Goal: Task Accomplishment & Management: Complete application form

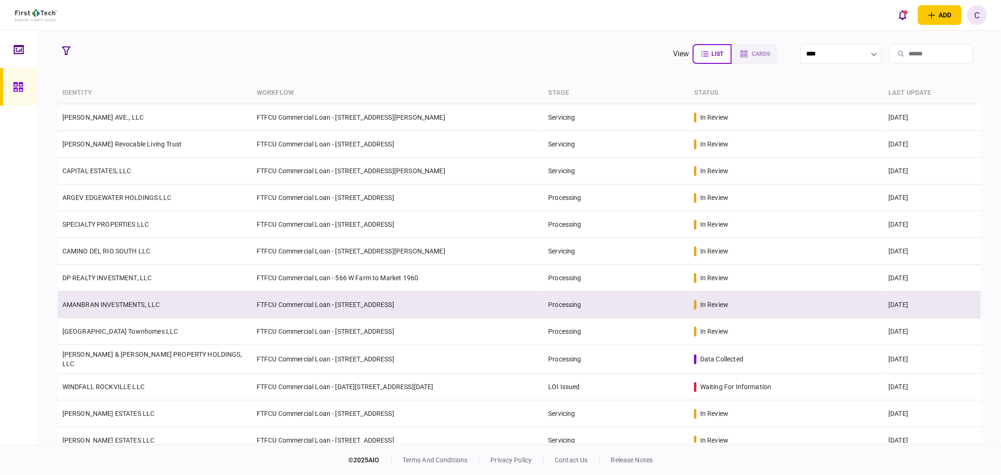
click at [115, 304] on link "AMANBRAN INVESTMENTS, LLC" at bounding box center [111, 305] width 98 height 8
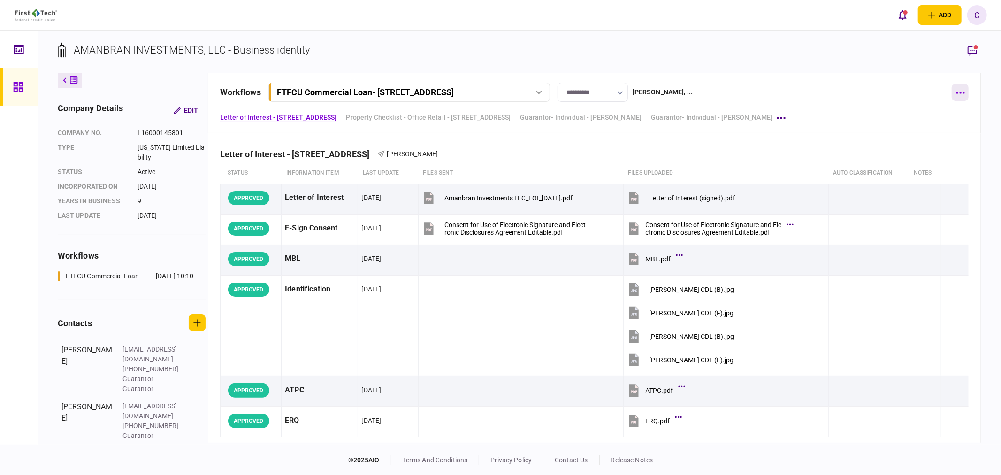
click at [959, 94] on button "button" at bounding box center [960, 92] width 17 height 17
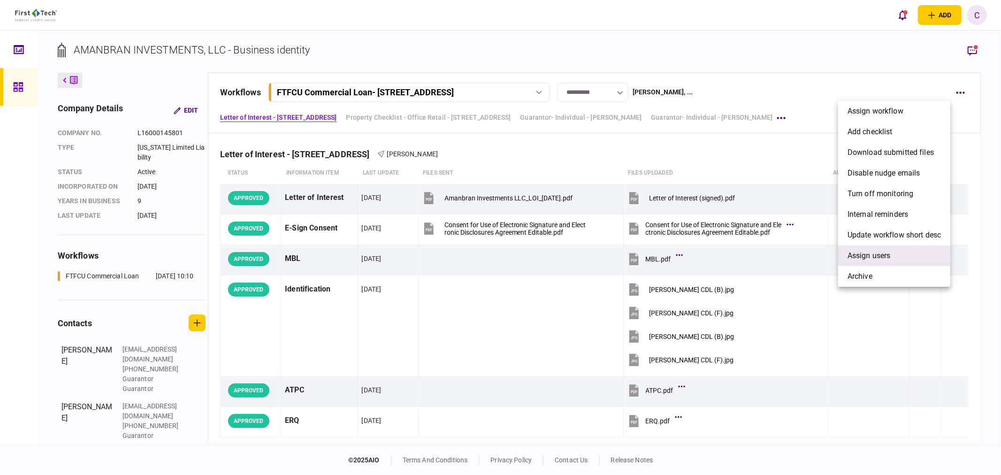
click at [869, 254] on span "Assign users" at bounding box center [869, 255] width 43 height 11
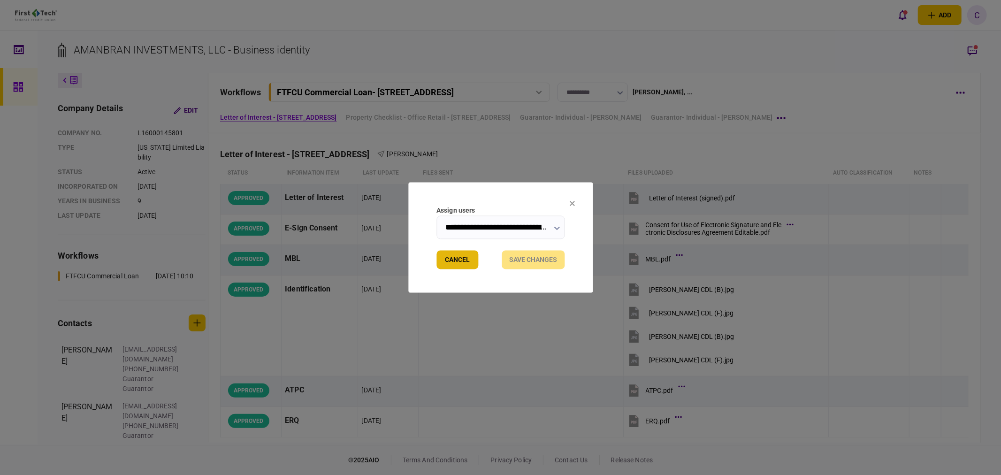
click at [457, 260] on button "Cancel" at bounding box center [458, 260] width 42 height 19
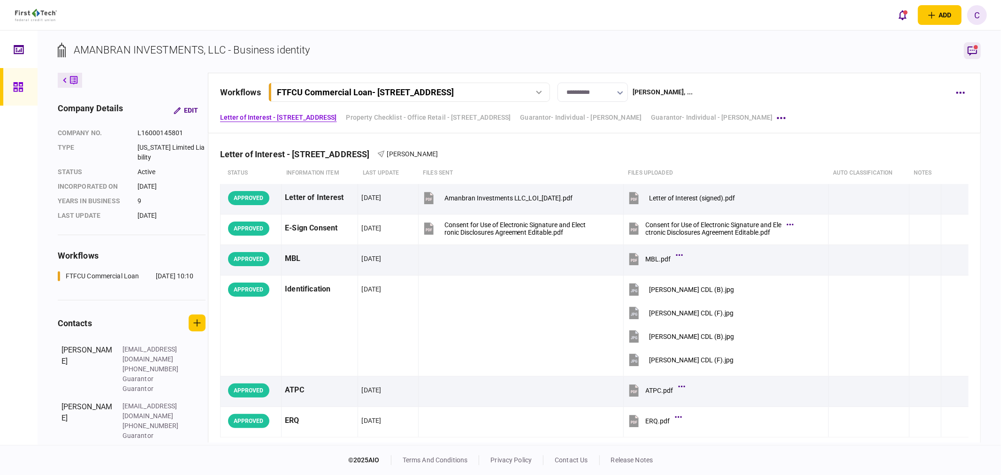
click at [973, 50] on icon "button" at bounding box center [972, 50] width 11 height 11
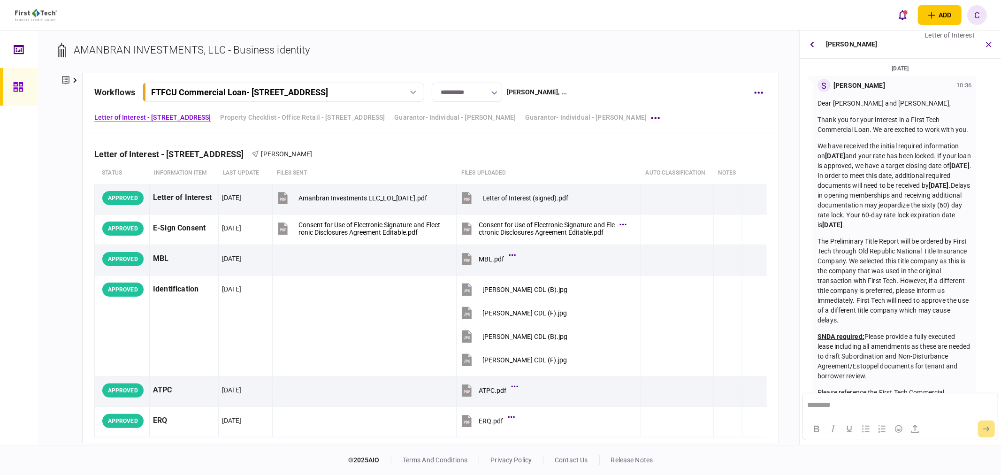
scroll to position [216, 0]
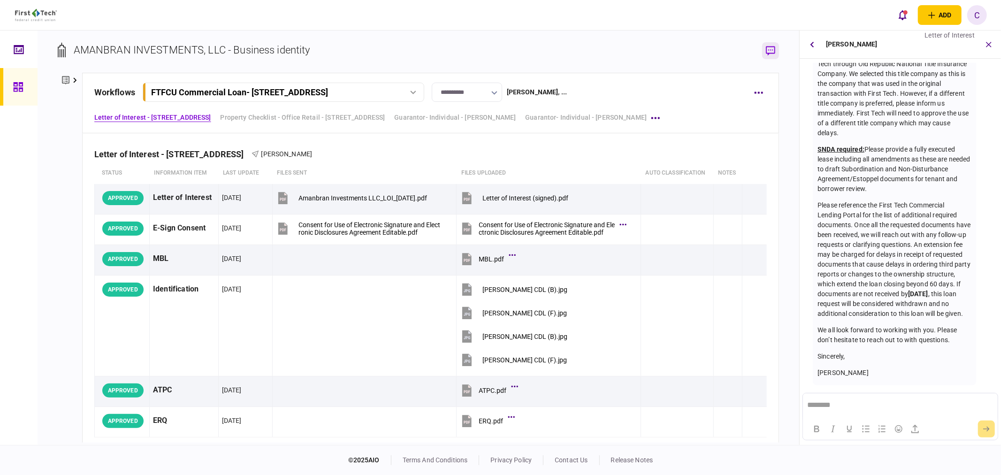
click at [773, 53] on icon "button" at bounding box center [770, 51] width 9 height 10
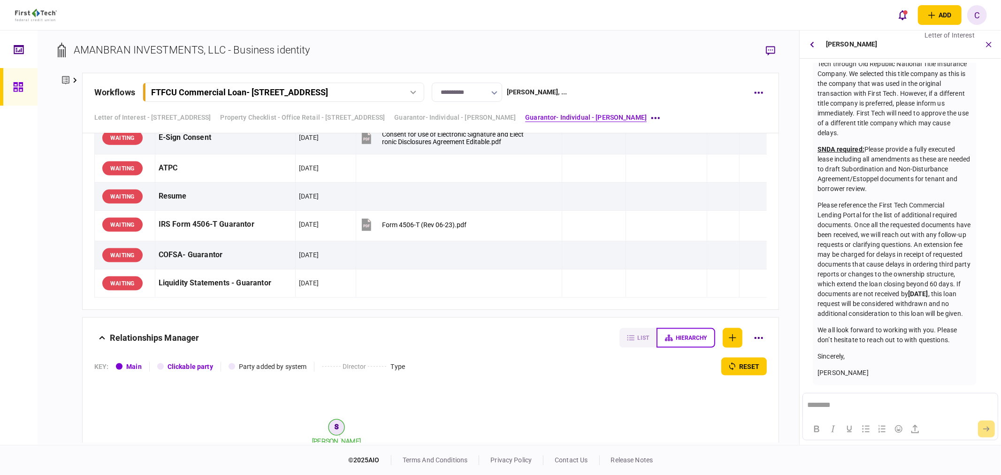
scroll to position [1199, 0]
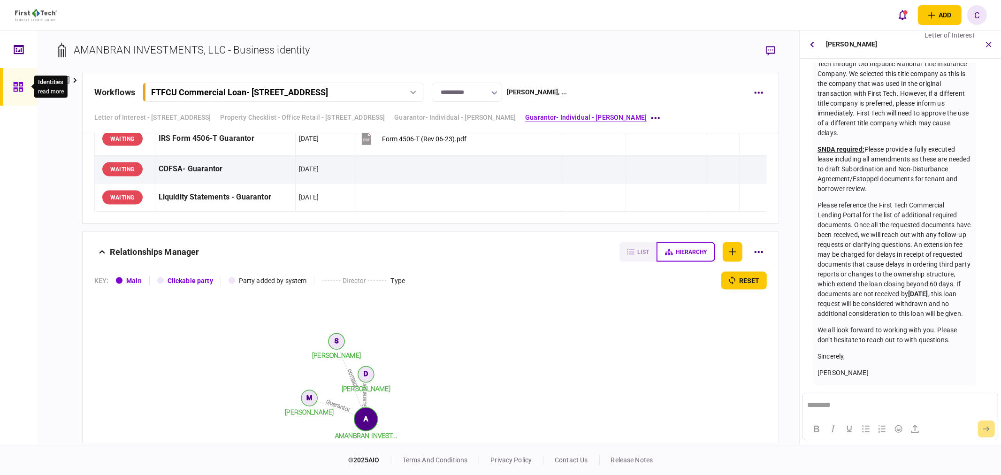
click at [25, 92] on div at bounding box center [20, 87] width 15 height 38
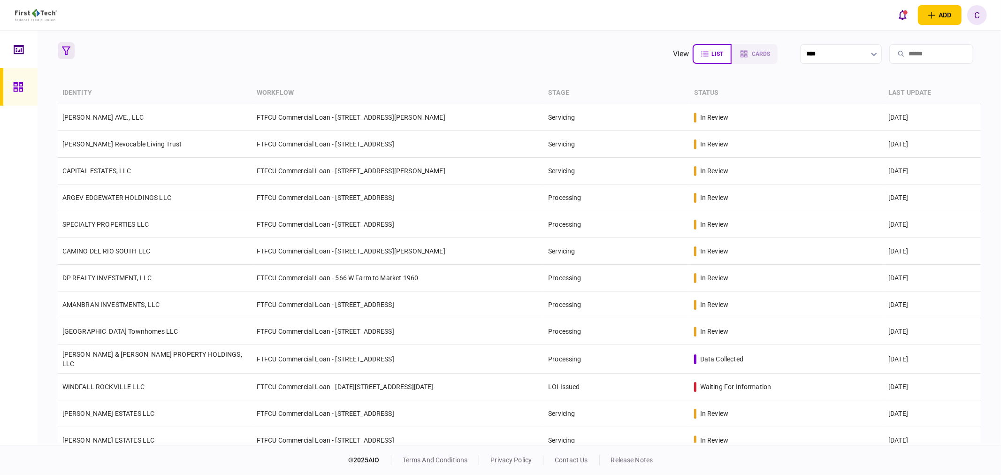
click at [66, 55] on button "button" at bounding box center [66, 50] width 17 height 17
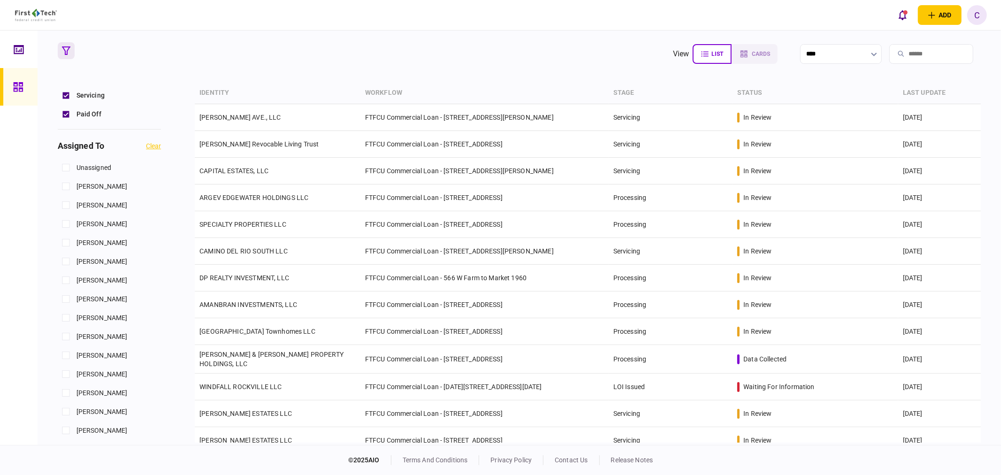
scroll to position [417, 0]
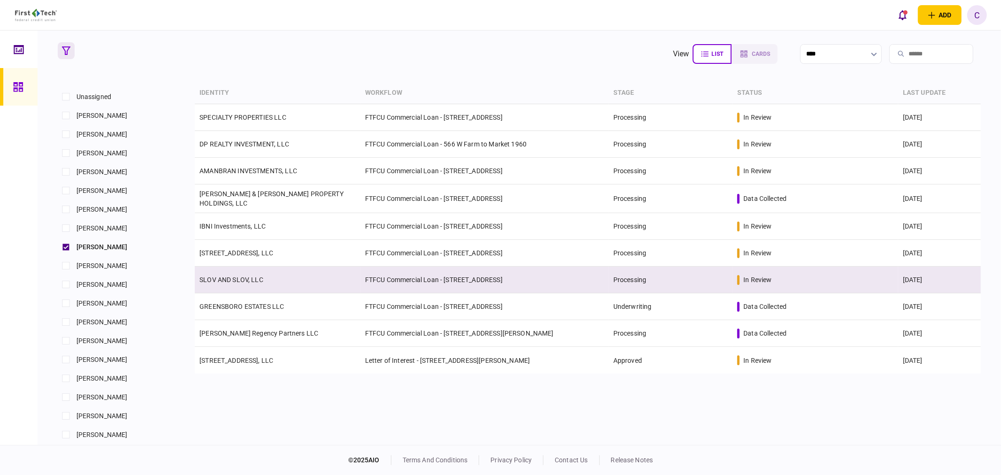
click at [237, 278] on link "SLOV AND SLOV, LLC" at bounding box center [231, 280] width 64 height 8
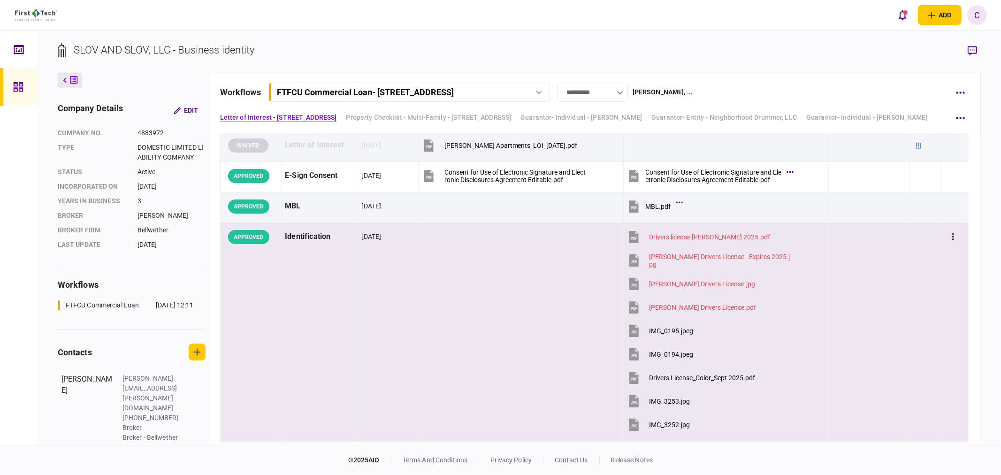
scroll to position [156, 0]
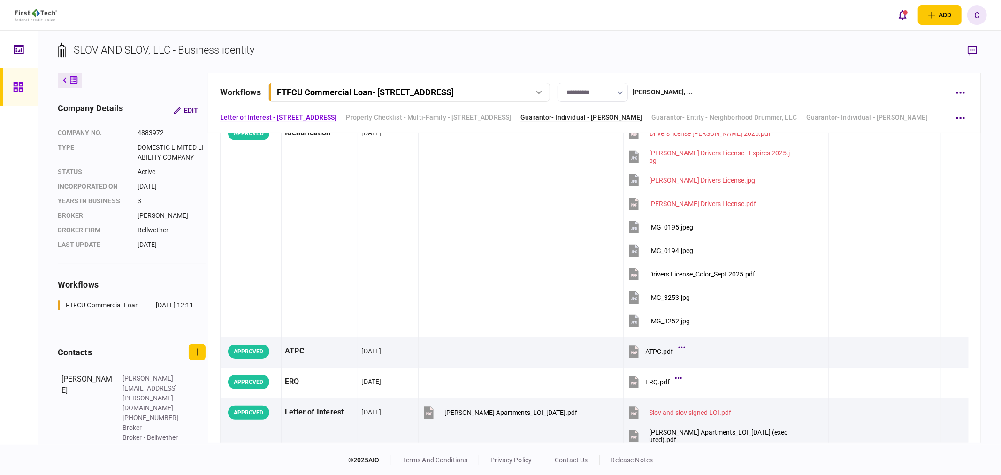
click at [641, 116] on link "Guarantor- Individual - [PERSON_NAME]" at bounding box center [582, 118] width 122 height 10
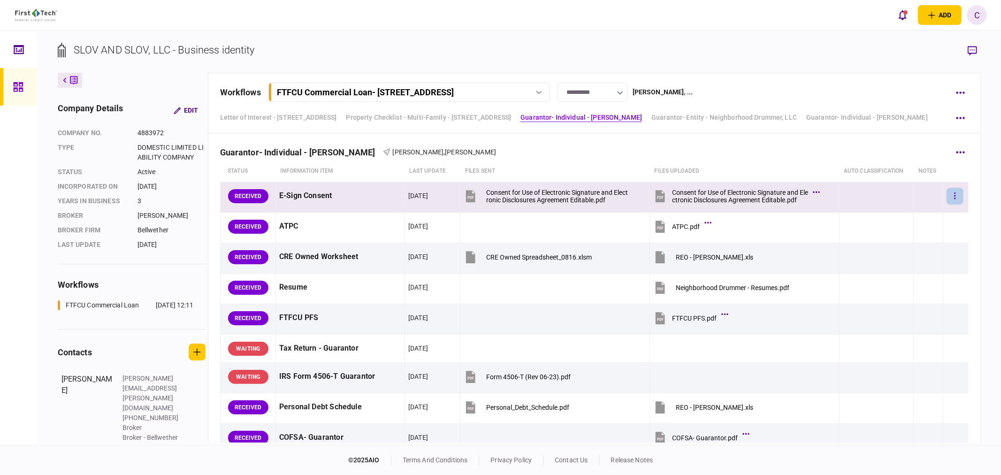
click at [954, 196] on icon "button" at bounding box center [955, 196] width 2 height 9
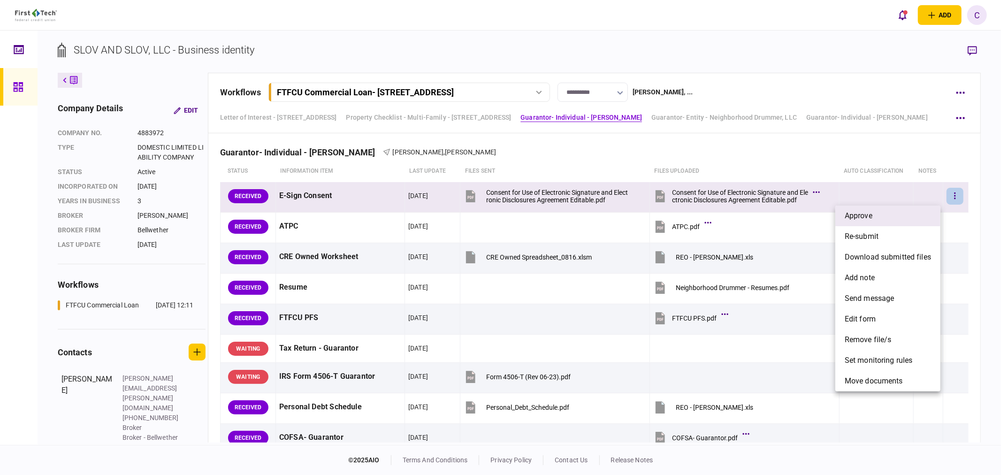
click at [851, 214] on span "approve" at bounding box center [859, 215] width 28 height 11
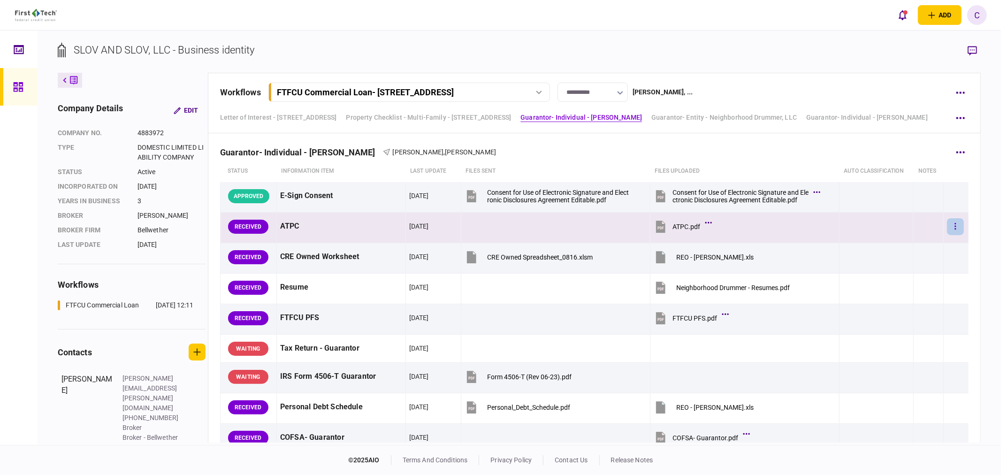
click at [947, 228] on button "button" at bounding box center [955, 226] width 17 height 17
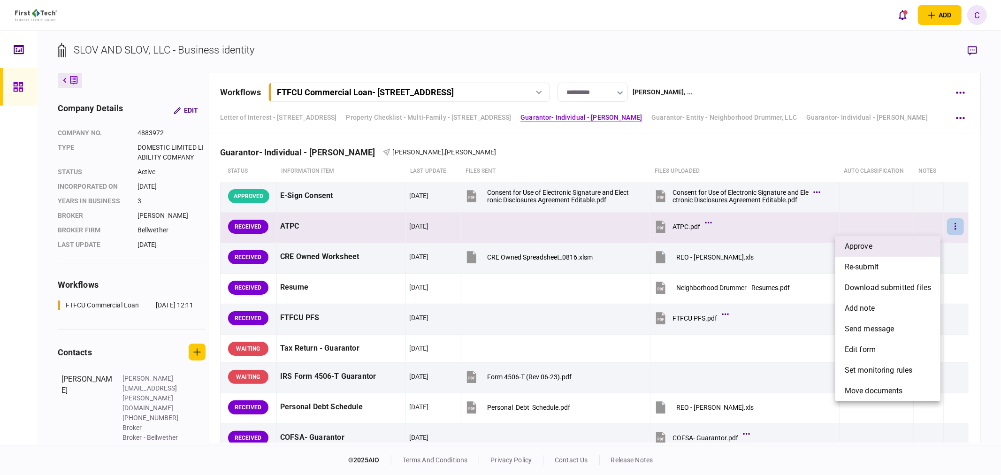
click at [906, 252] on li "approve" at bounding box center [887, 246] width 105 height 21
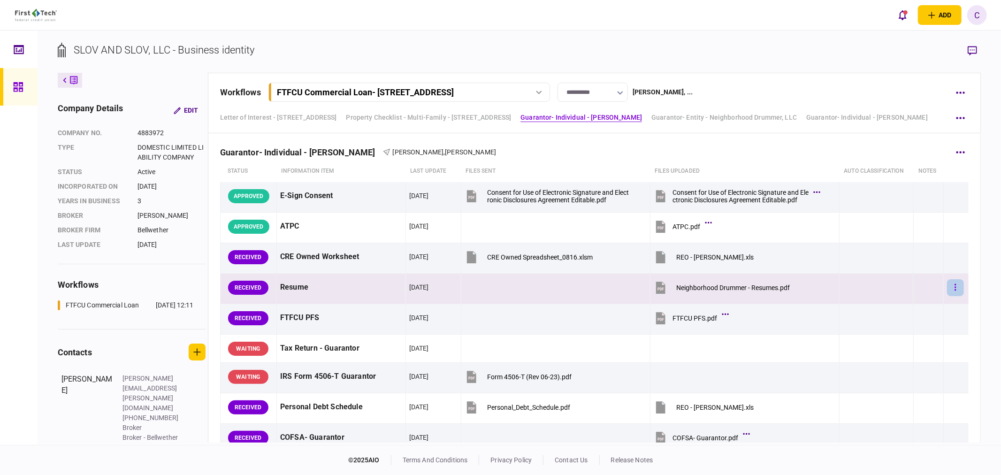
click at [951, 291] on button "button" at bounding box center [955, 287] width 17 height 17
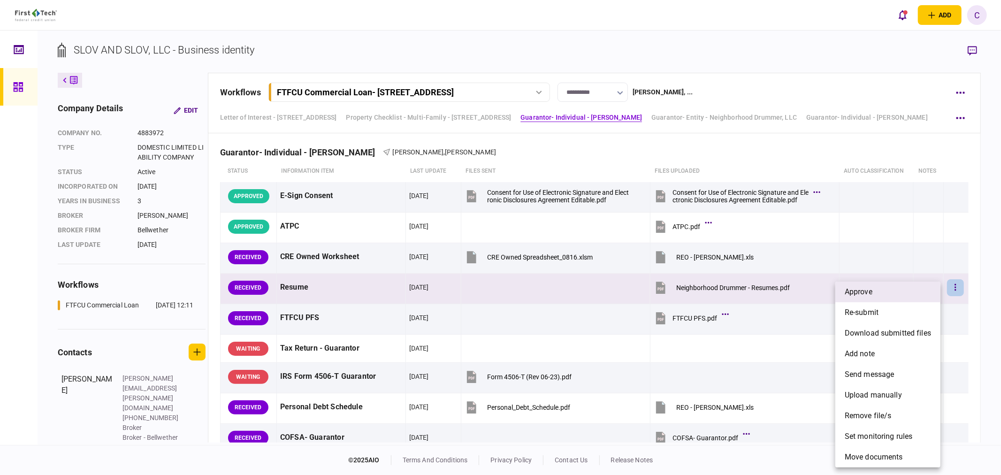
click at [895, 295] on li "approve" at bounding box center [887, 292] width 105 height 21
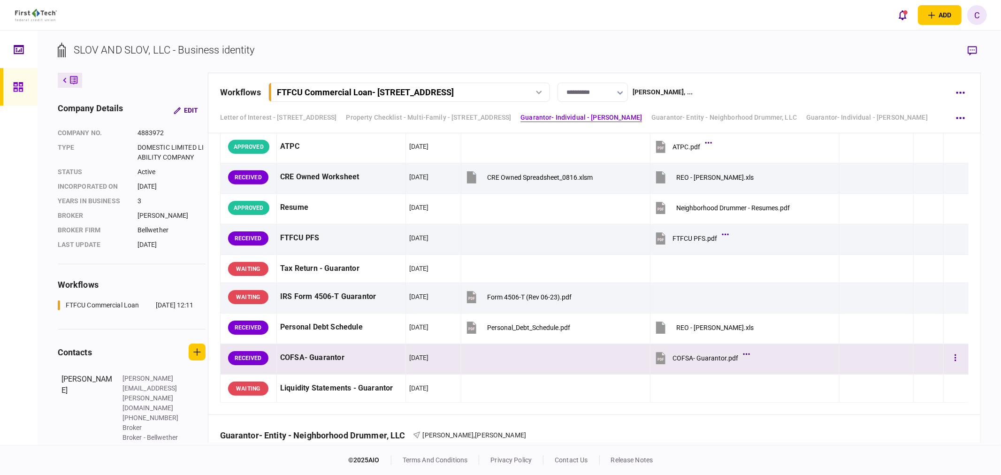
scroll to position [1090, 0]
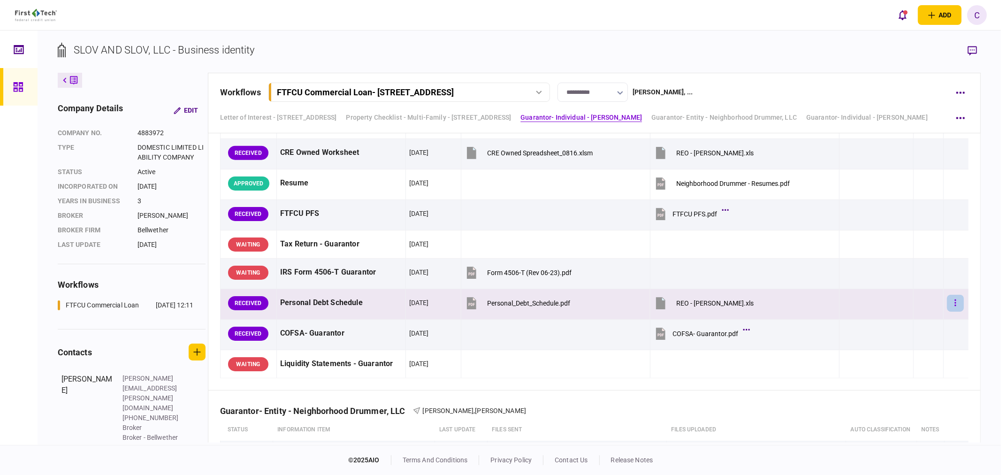
click at [953, 303] on button "button" at bounding box center [955, 303] width 17 height 17
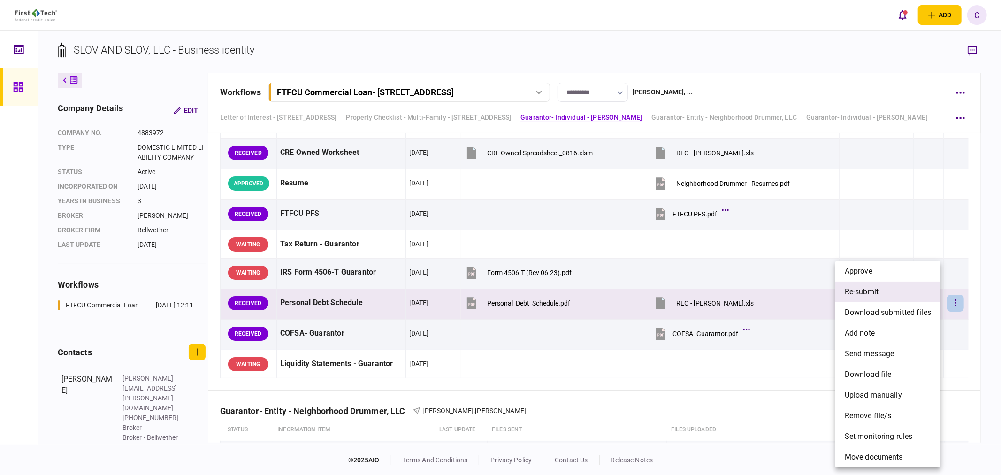
click at [866, 296] on span "re-submit" at bounding box center [862, 291] width 34 height 11
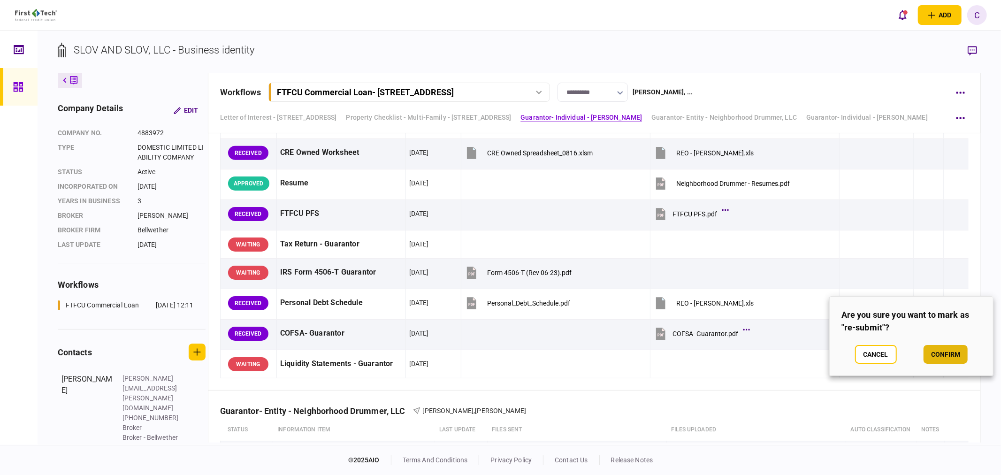
click at [940, 353] on button "confirm" at bounding box center [946, 354] width 44 height 19
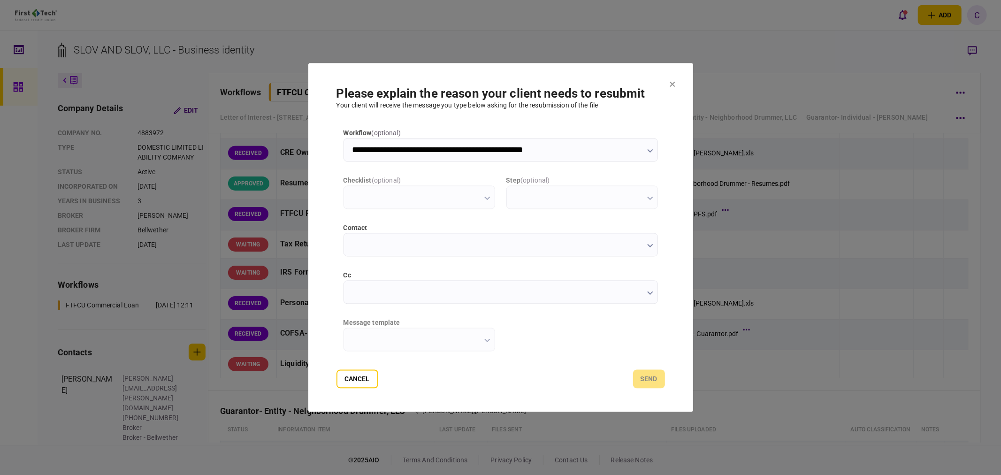
scroll to position [0, 0]
click at [366, 244] on input "contact" at bounding box center [501, 244] width 314 height 23
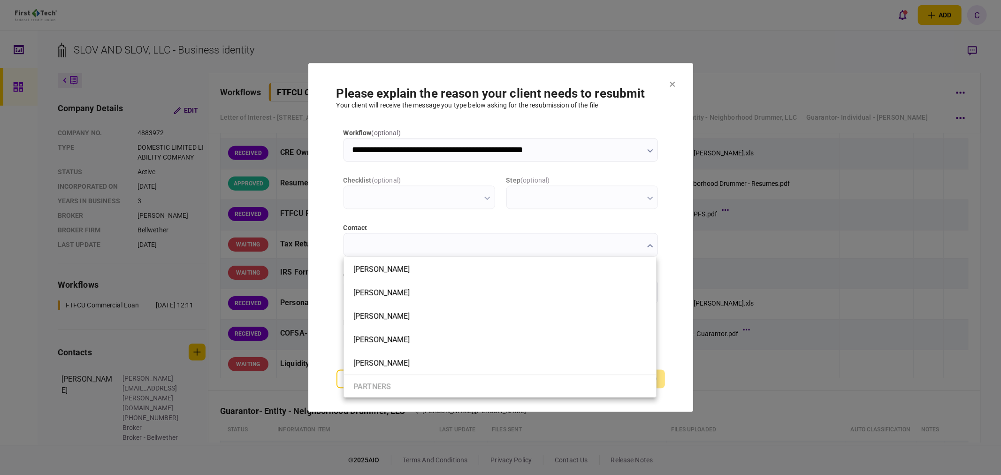
type input "**********"
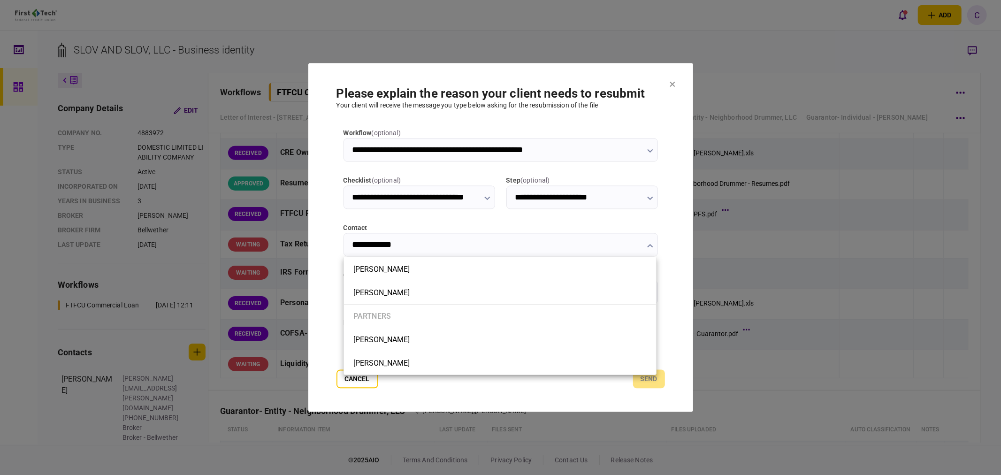
click at [337, 276] on div at bounding box center [500, 237] width 1001 height 475
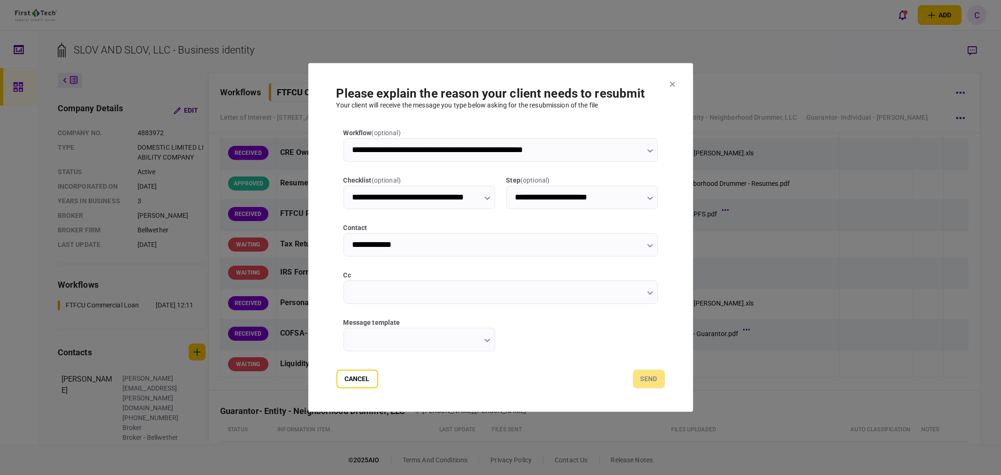
click at [371, 299] on input "cc" at bounding box center [501, 292] width 314 height 23
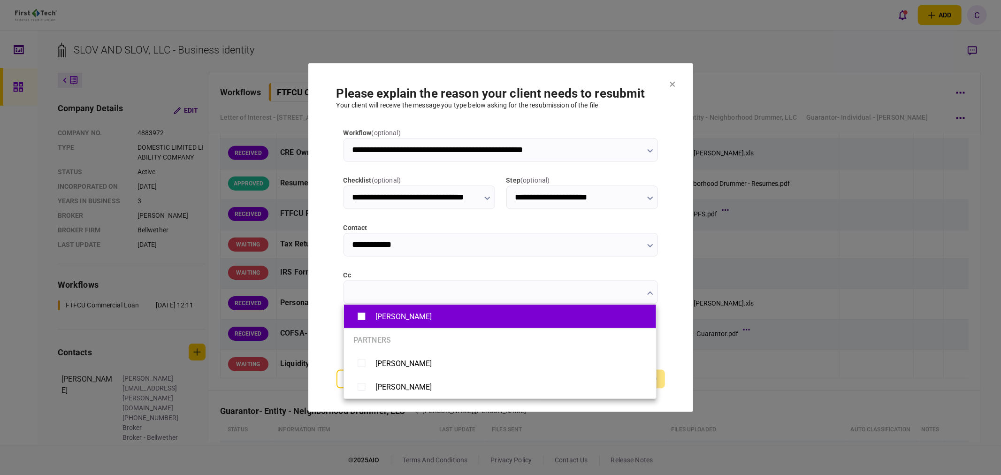
click at [359, 326] on li "[PERSON_NAME]" at bounding box center [500, 316] width 312 height 23
type input "**********"
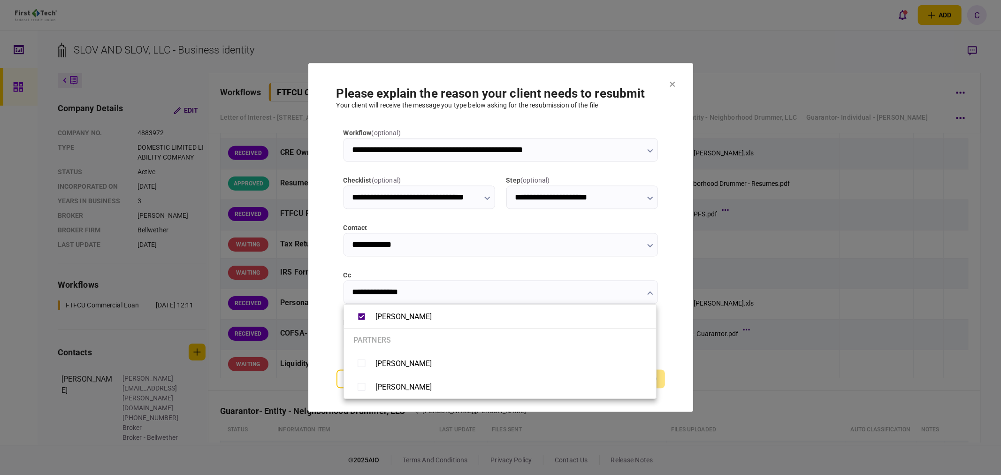
click at [313, 345] on div at bounding box center [500, 237] width 1001 height 475
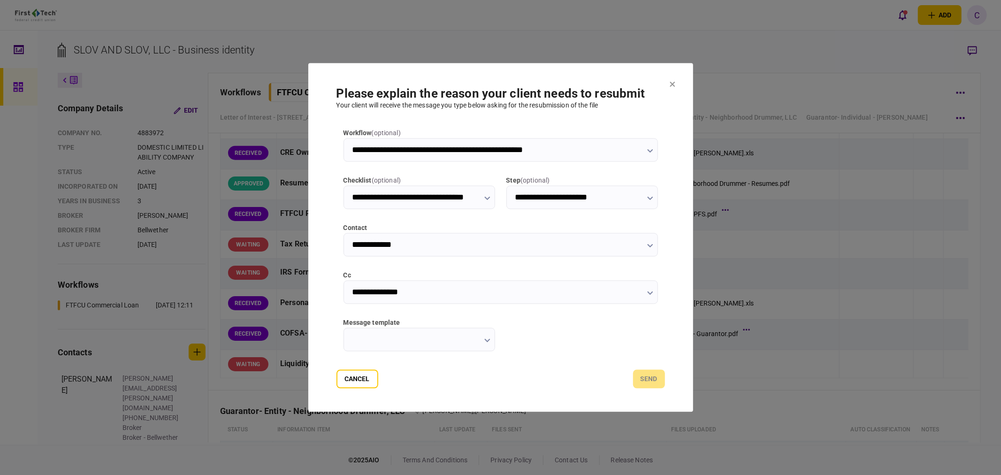
click at [442, 343] on input "message template" at bounding box center [420, 339] width 152 height 23
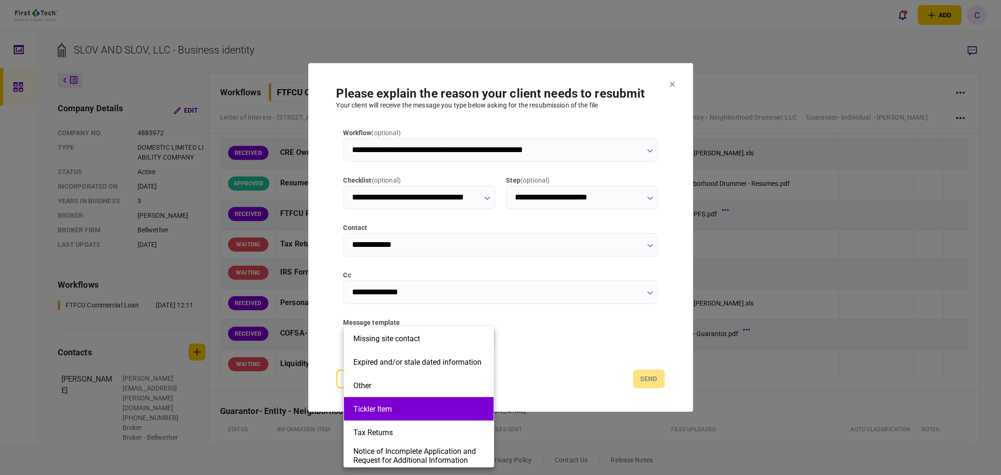
scroll to position [212, 0]
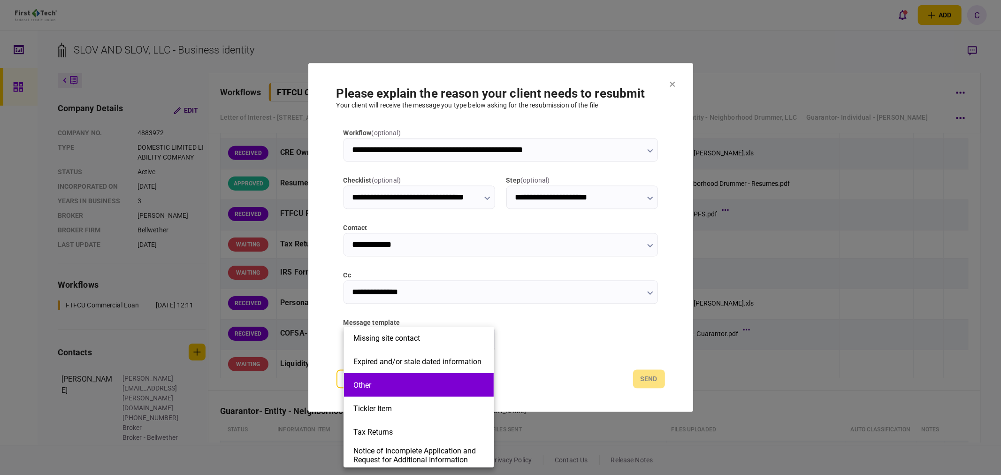
click at [381, 387] on button "Other" at bounding box center [418, 385] width 131 height 9
type input "*****"
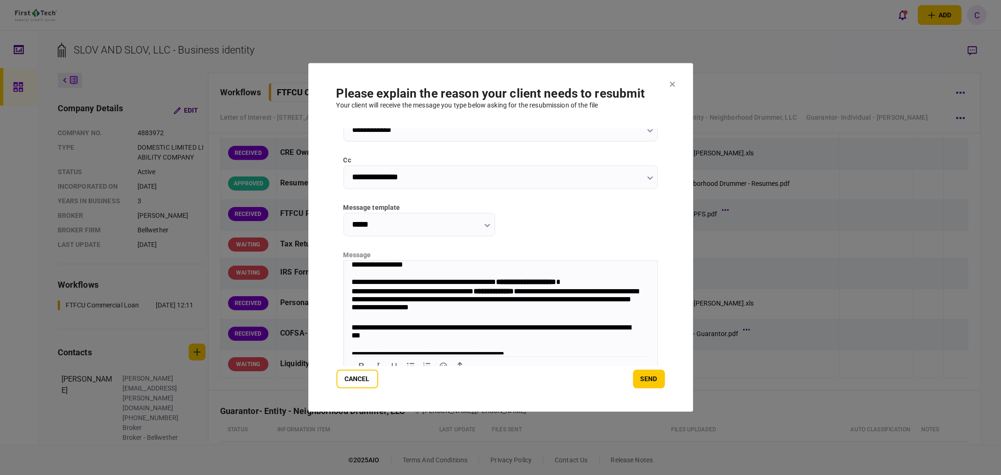
scroll to position [126, 0]
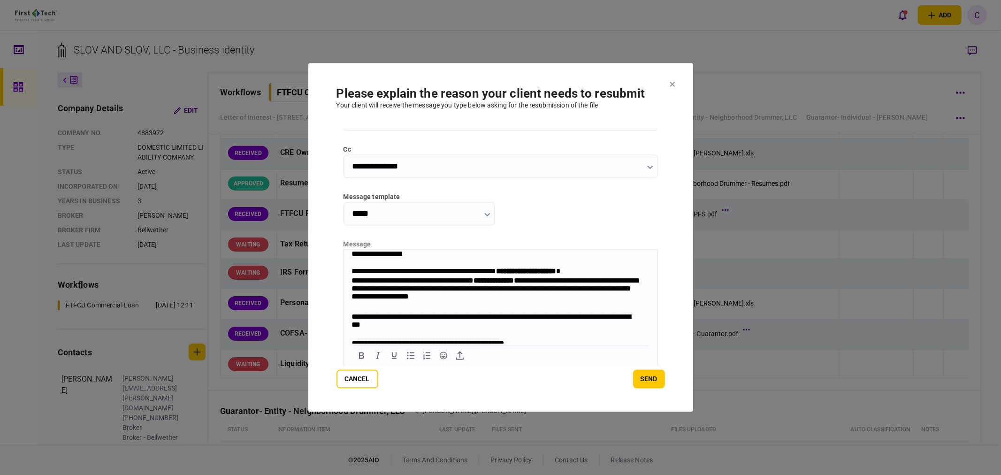
click at [527, 271] on strong "**********" at bounding box center [526, 271] width 60 height 7
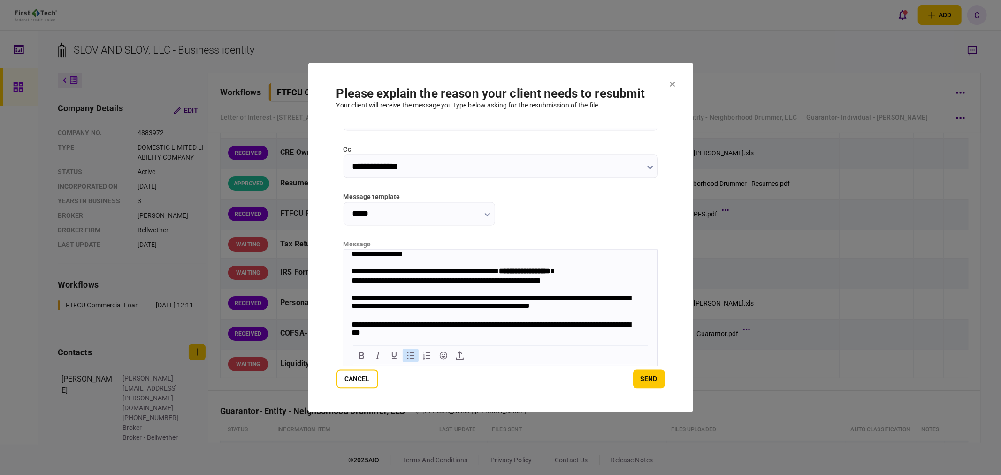
click at [409, 353] on icon "Bullet list" at bounding box center [410, 355] width 11 height 11
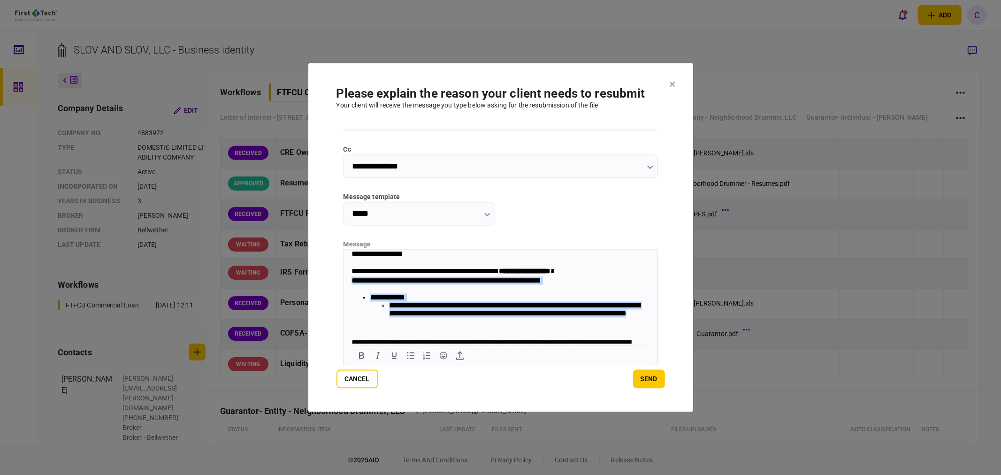
drag, startPoint x: 477, startPoint y: 329, endPoint x: 347, endPoint y: 285, distance: 137.3
click at [347, 285] on body "**********" at bounding box center [501, 339] width 314 height 178
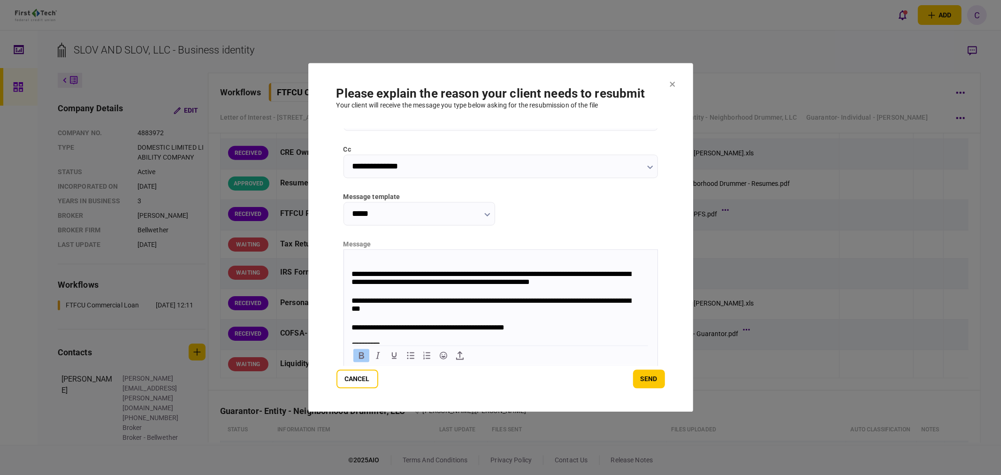
scroll to position [90, 0]
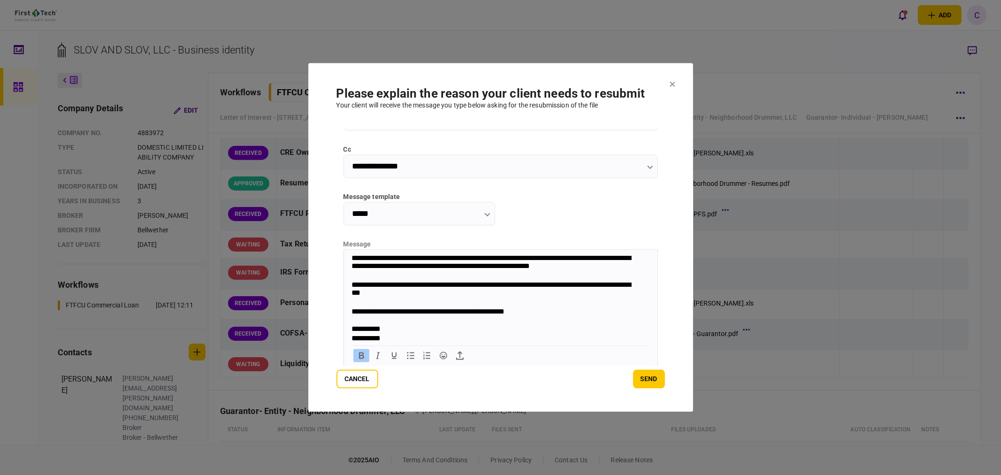
click at [478, 283] on div "**********" at bounding box center [495, 290] width 289 height 19
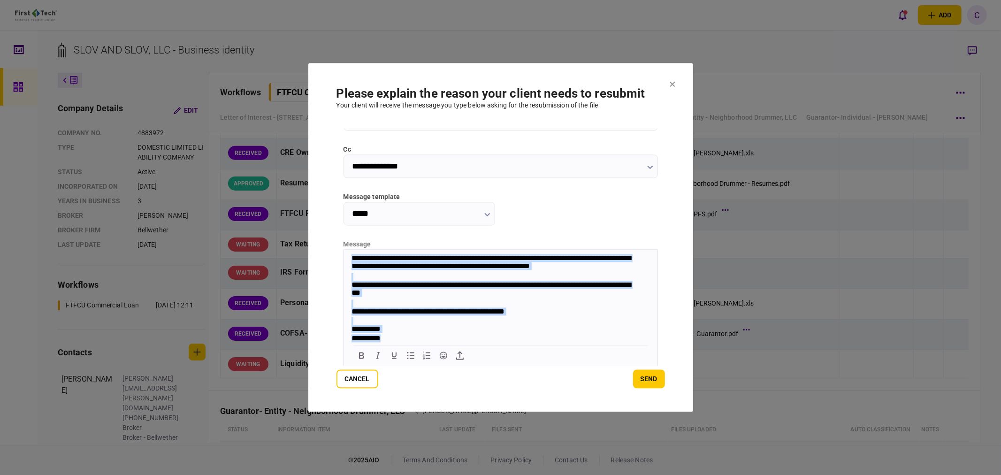
scroll to position [0, 0]
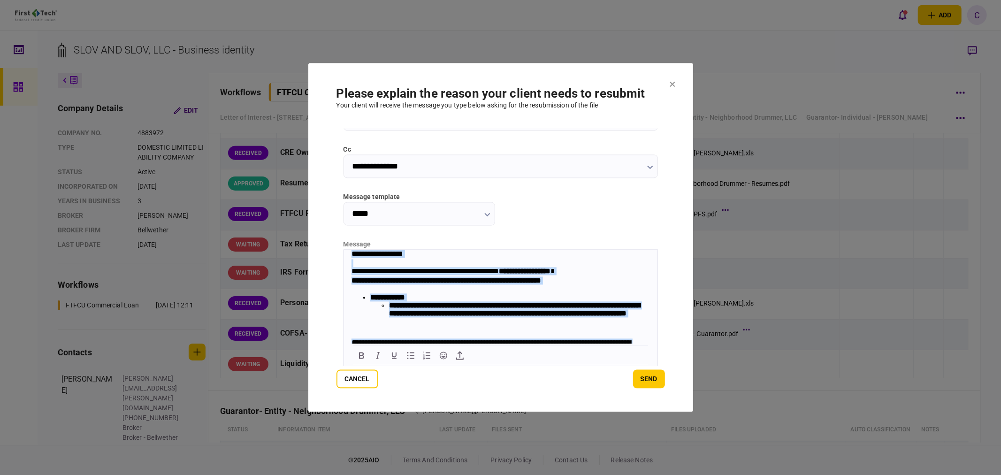
drag, startPoint x: 390, startPoint y: 338, endPoint x: 629, endPoint y: 435, distance: 257.7
click at [344, 250] on html "**********" at bounding box center [501, 339] width 314 height 178
copy body "**********"
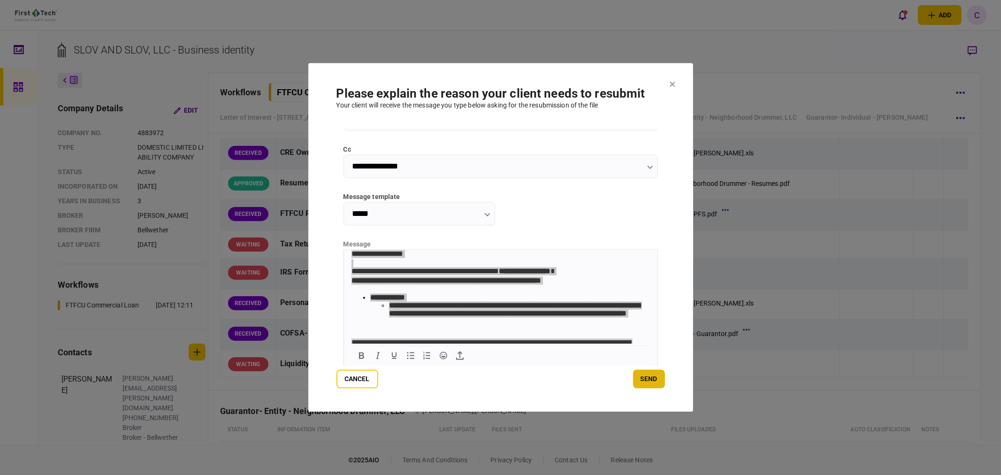
click at [648, 385] on button "send" at bounding box center [649, 379] width 32 height 19
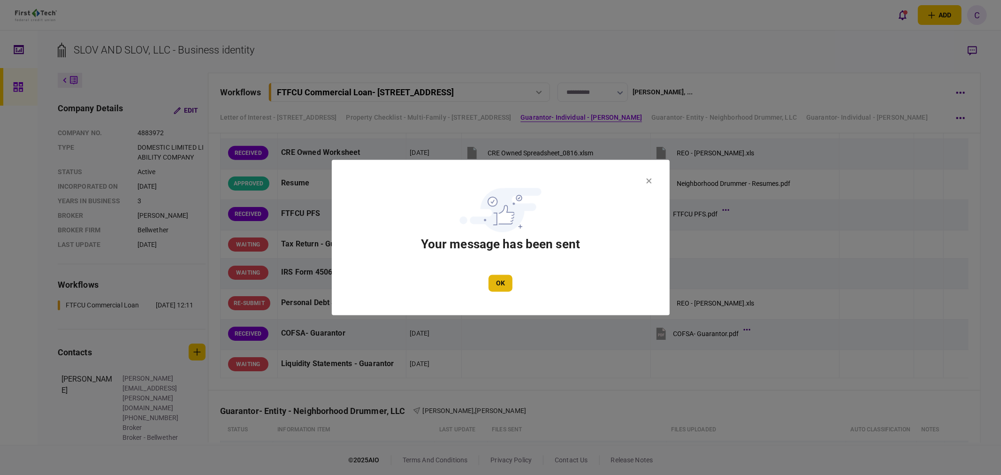
click at [498, 283] on button "OK" at bounding box center [501, 283] width 24 height 17
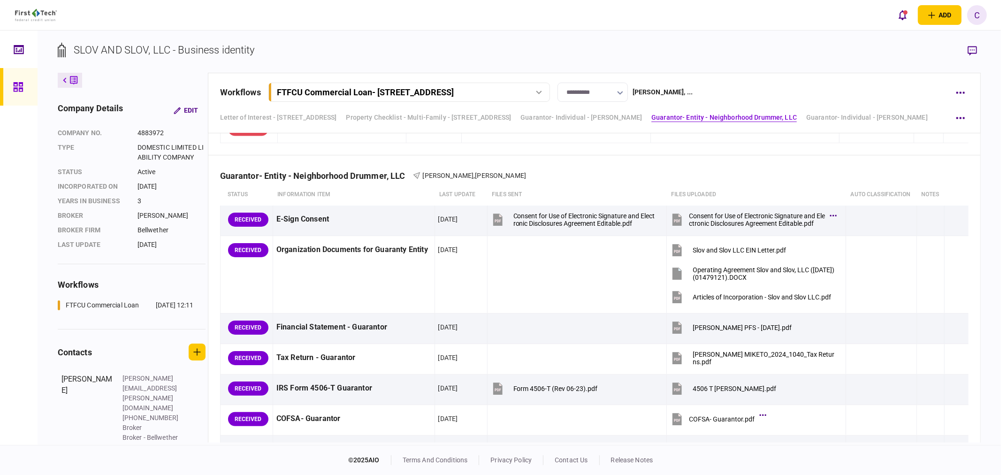
scroll to position [1350, 0]
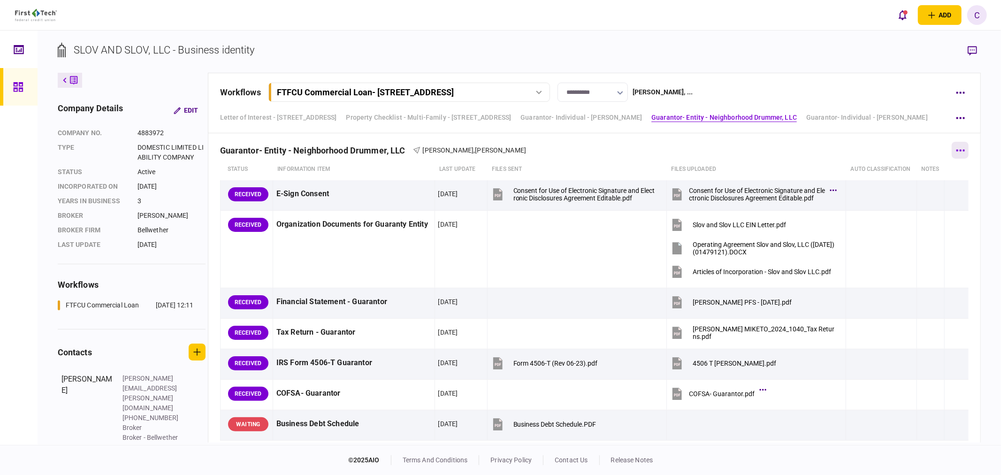
click at [962, 151] on button "button" at bounding box center [960, 150] width 17 height 17
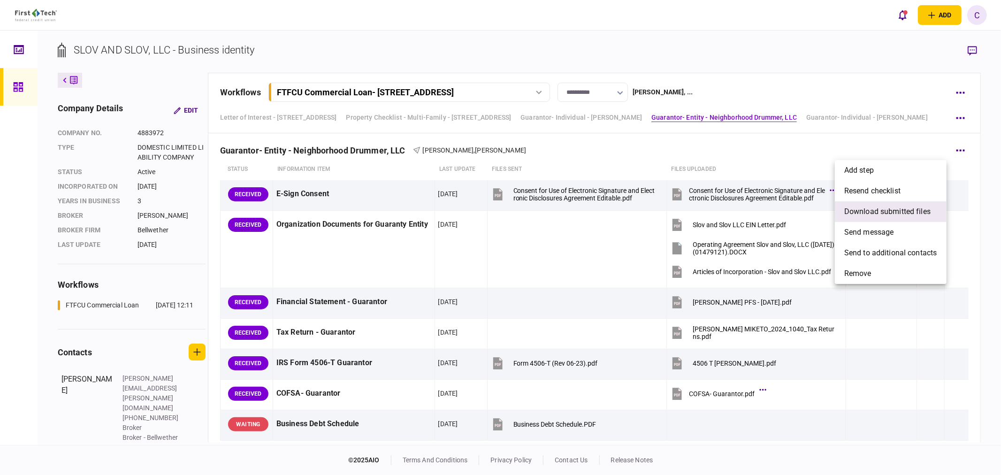
click at [874, 210] on span "download submitted files" at bounding box center [887, 211] width 86 height 11
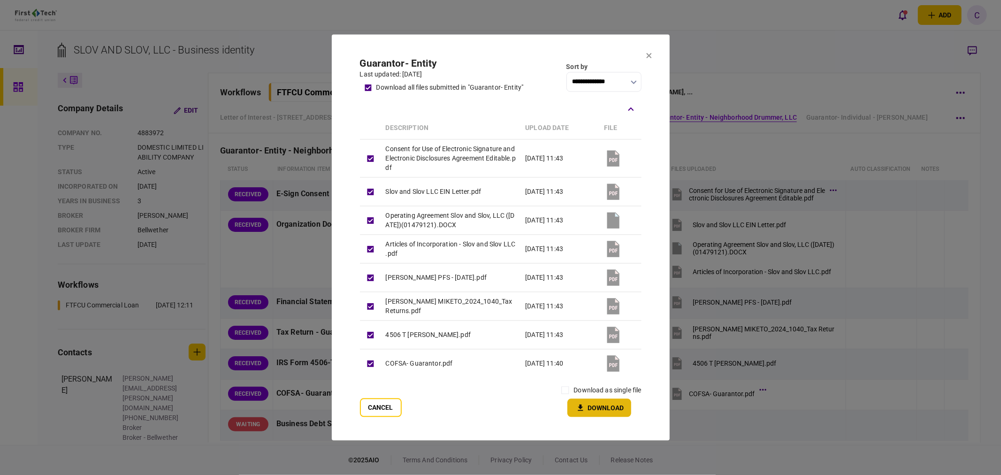
click at [595, 409] on button "Download" at bounding box center [599, 408] width 64 height 18
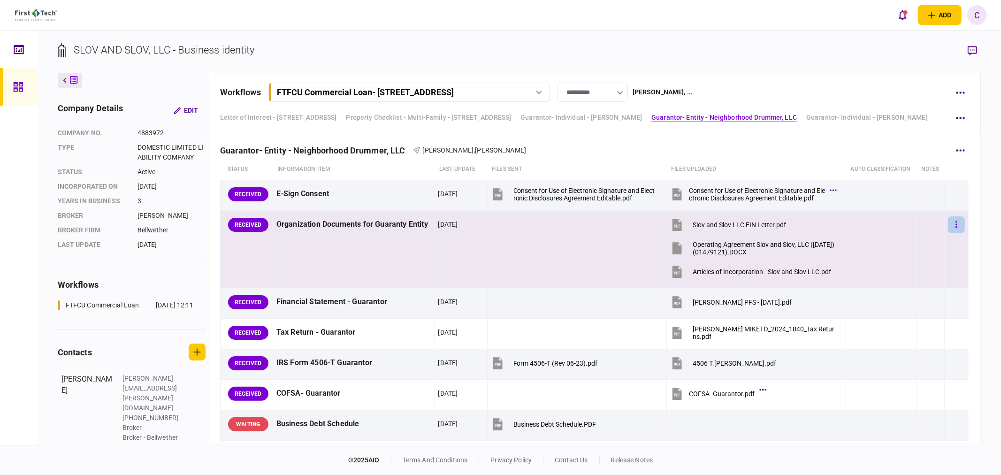
click at [951, 229] on button "button" at bounding box center [956, 224] width 17 height 17
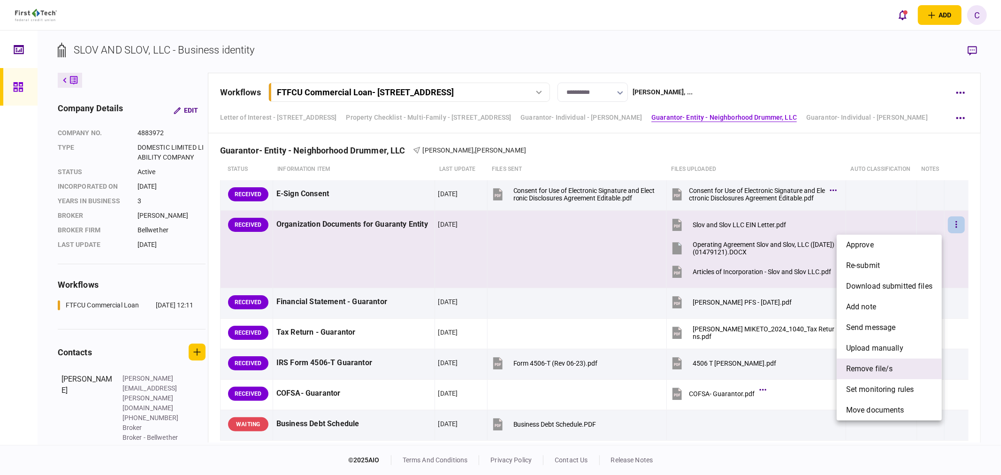
click at [884, 369] on span "remove file/s" at bounding box center [869, 368] width 47 height 11
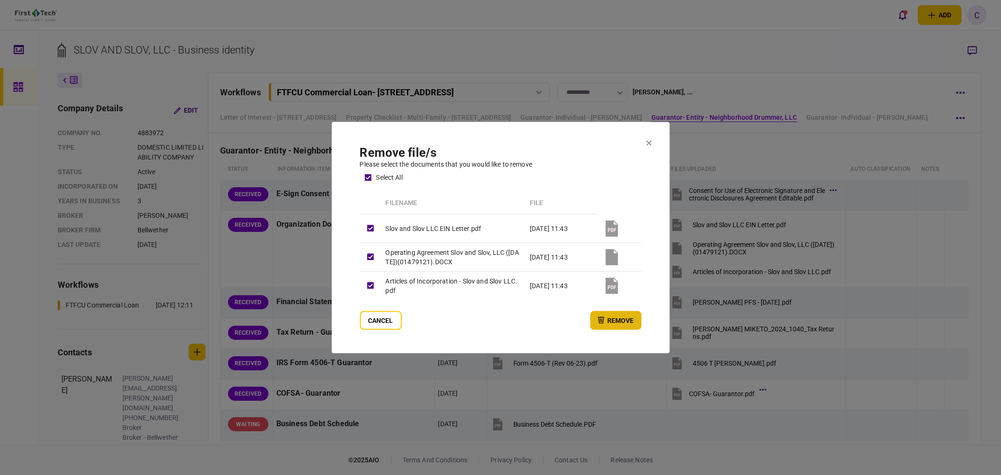
click at [616, 319] on button "remove" at bounding box center [615, 320] width 51 height 19
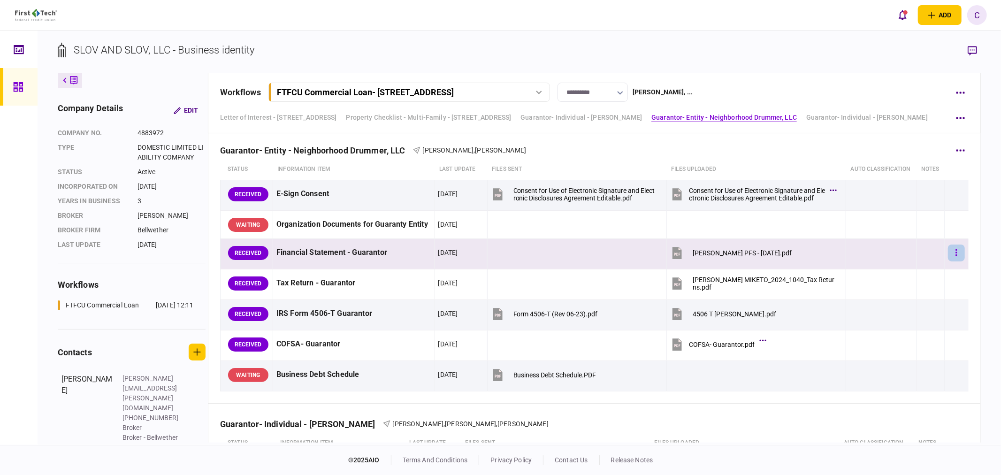
click at [957, 252] on button "button" at bounding box center [956, 253] width 17 height 17
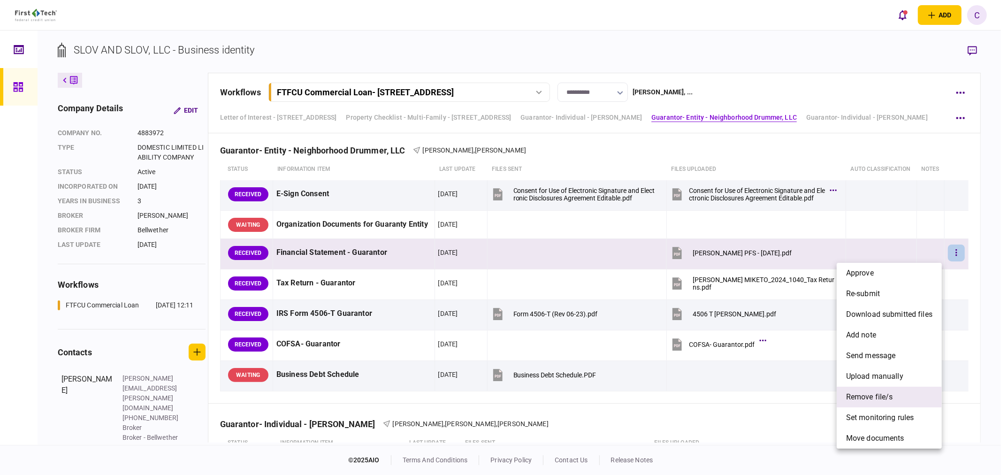
click at [879, 395] on span "remove file/s" at bounding box center [869, 396] width 47 height 11
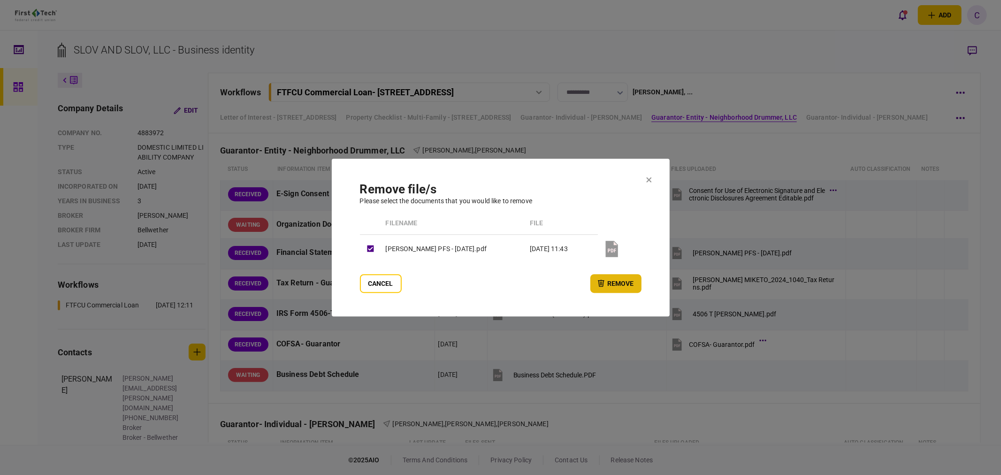
click at [609, 286] on button "remove" at bounding box center [615, 283] width 51 height 19
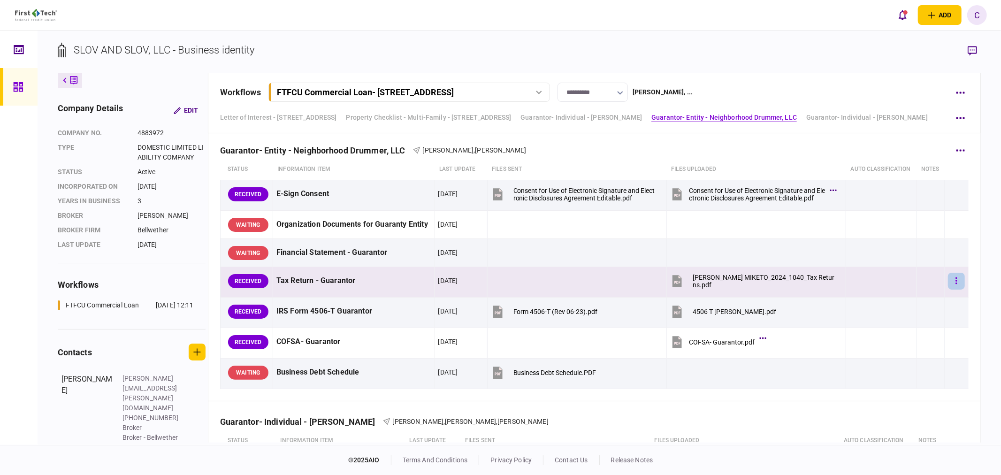
click at [948, 279] on button "button" at bounding box center [956, 281] width 17 height 17
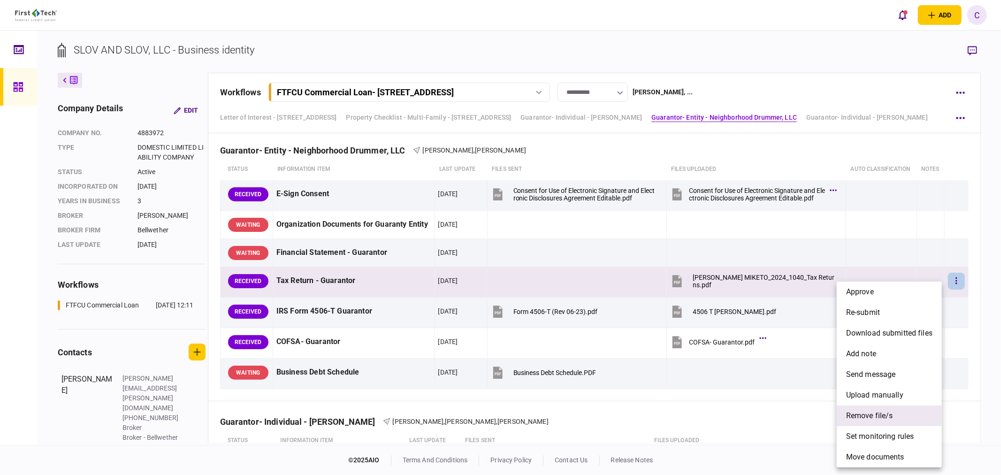
click at [876, 414] on span "remove file/s" at bounding box center [869, 415] width 47 height 11
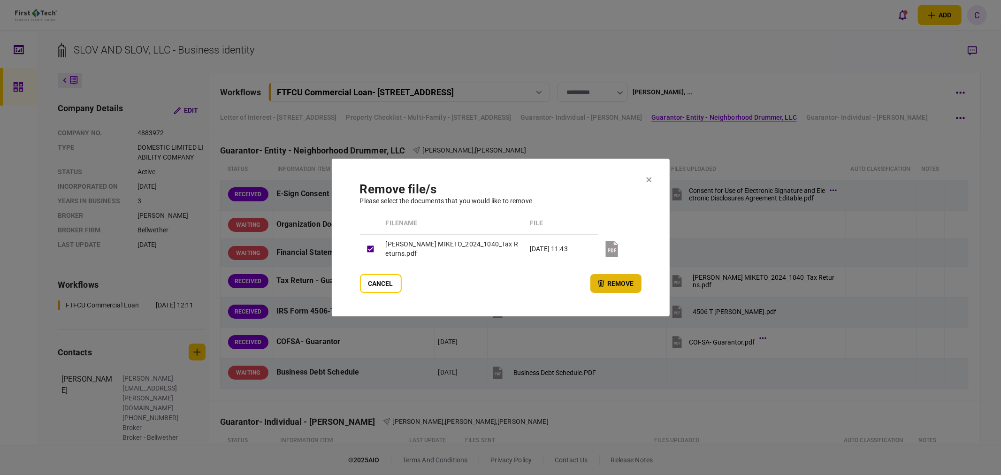
click at [608, 284] on button "remove" at bounding box center [615, 283] width 51 height 19
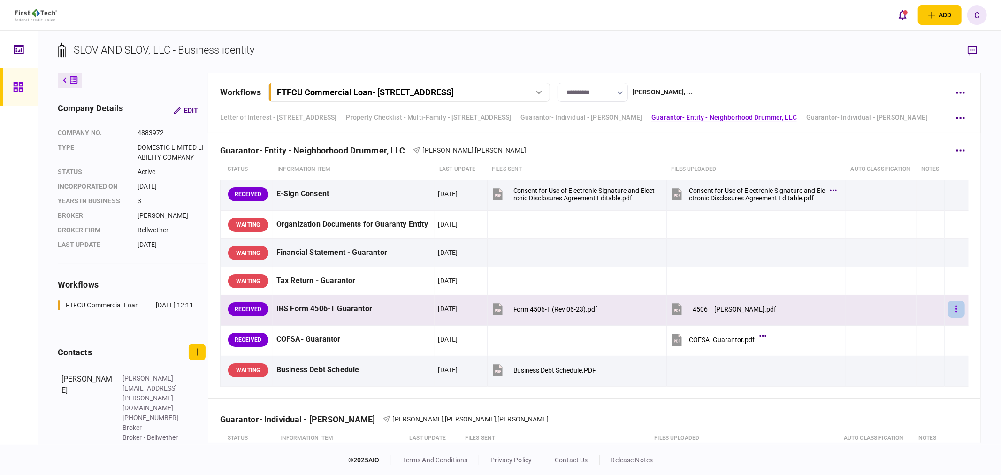
click at [948, 312] on button "button" at bounding box center [956, 309] width 17 height 17
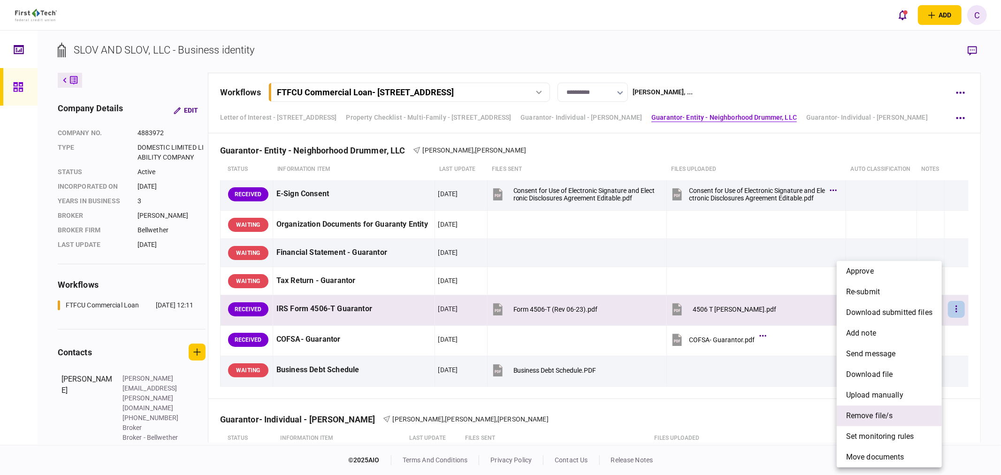
click at [869, 415] on span "remove file/s" at bounding box center [869, 415] width 47 height 11
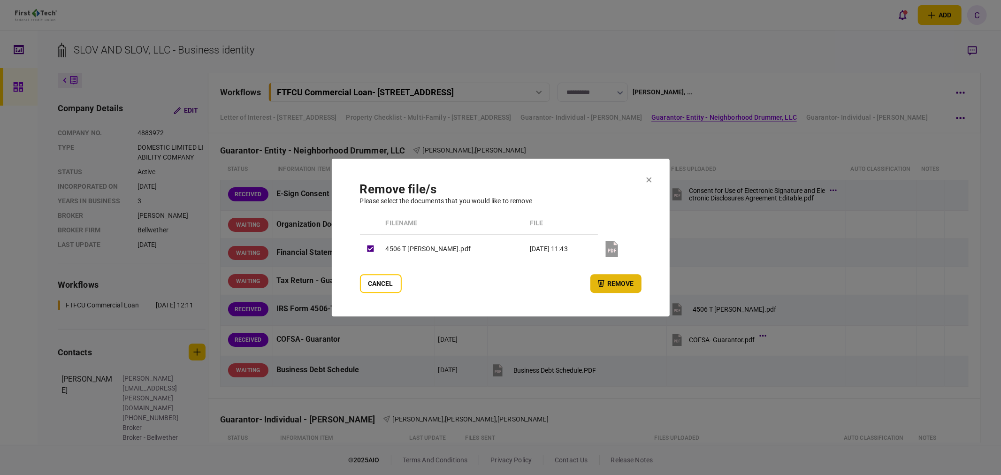
click at [622, 281] on button "remove" at bounding box center [615, 283] width 51 height 19
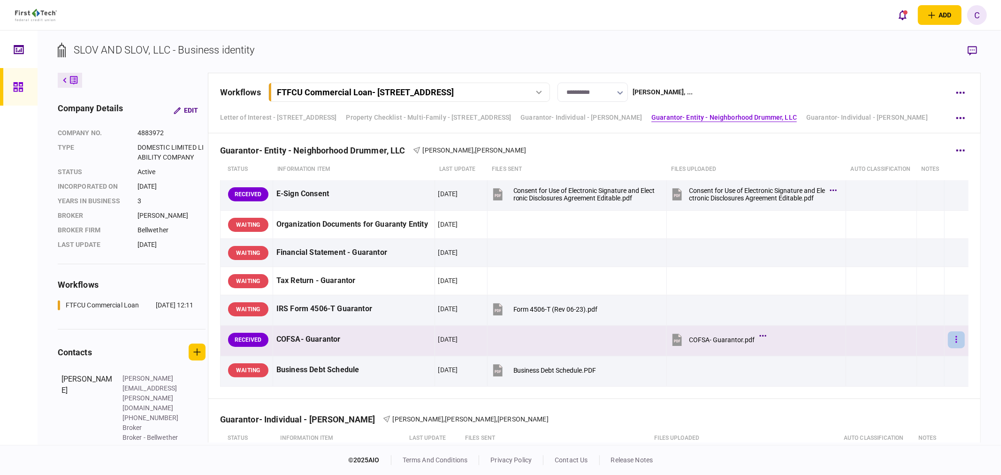
click at [951, 344] on button "button" at bounding box center [956, 339] width 17 height 17
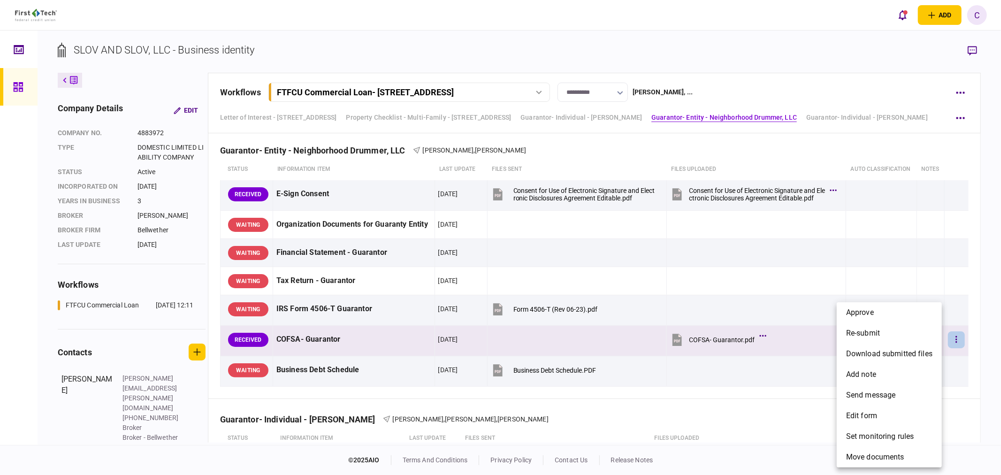
click at [787, 388] on div at bounding box center [500, 237] width 1001 height 475
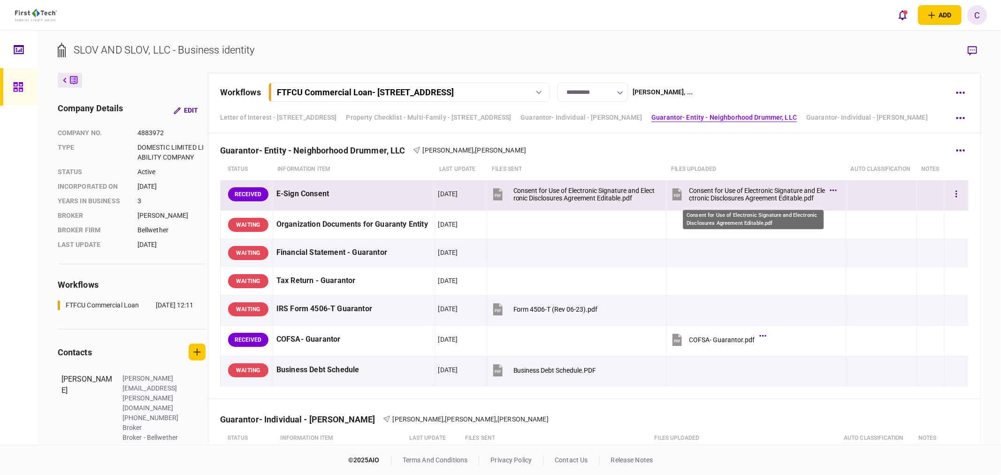
click at [743, 195] on div "Consent for Use of Electronic Signature and Electronic Disclosures Agreement Ed…" at bounding box center [757, 194] width 136 height 15
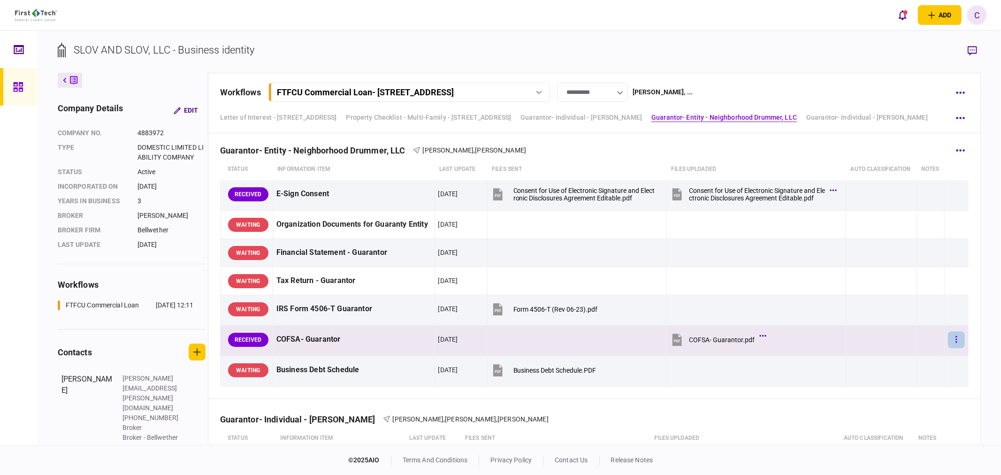
click at [954, 340] on button "button" at bounding box center [956, 339] width 17 height 17
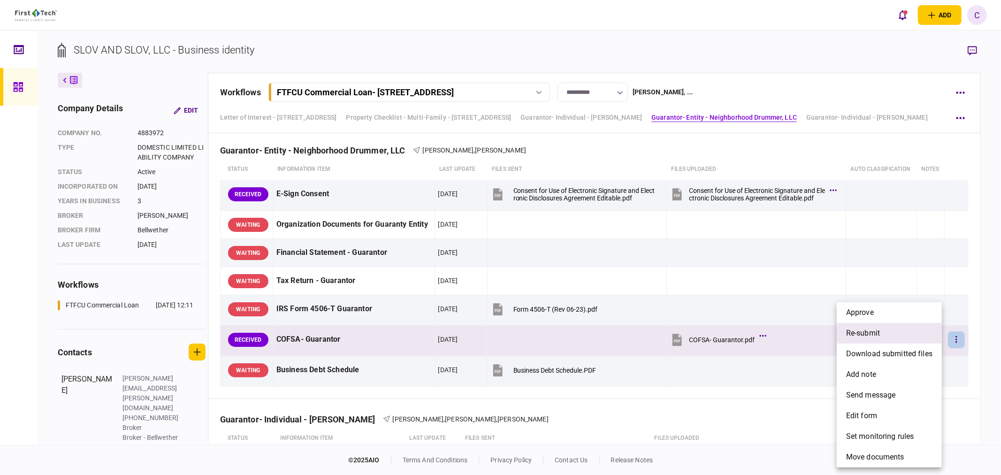
click at [869, 336] on span "re-submit" at bounding box center [863, 333] width 34 height 11
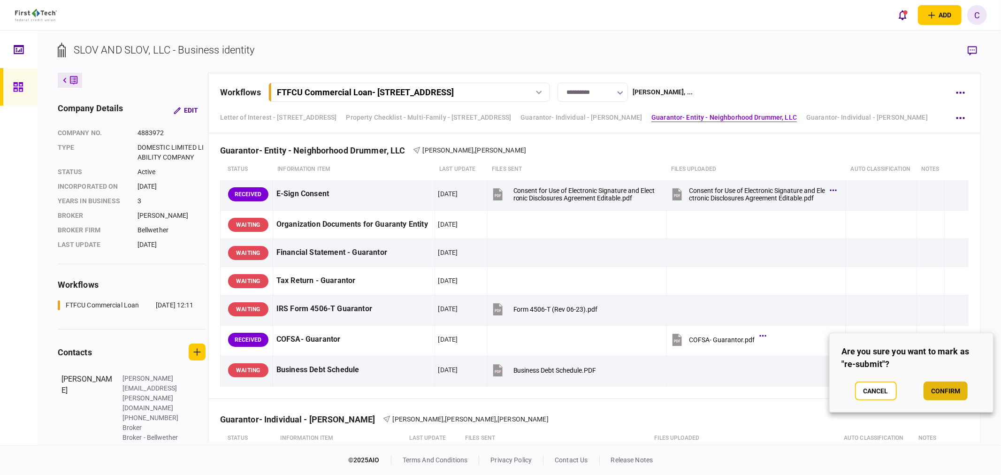
click at [952, 393] on button "confirm" at bounding box center [946, 391] width 44 height 19
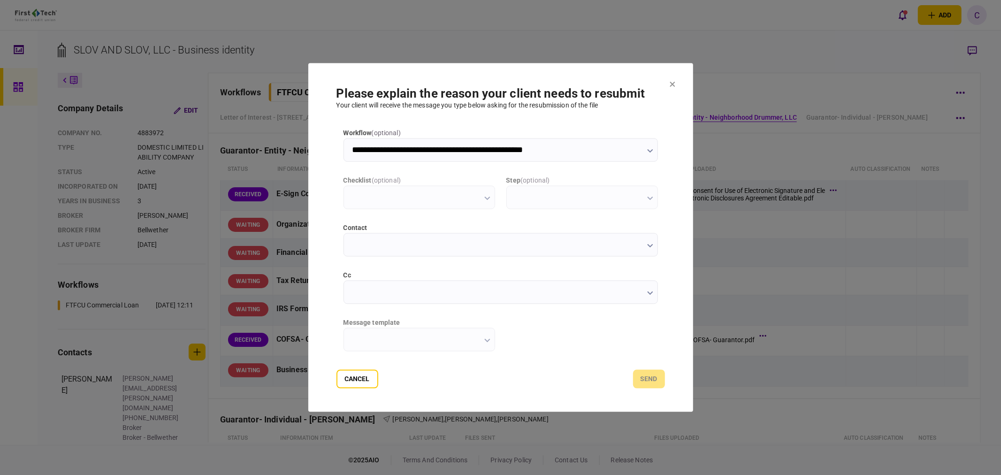
scroll to position [0, 0]
type input "**********"
click at [371, 293] on input "cc" at bounding box center [501, 292] width 314 height 23
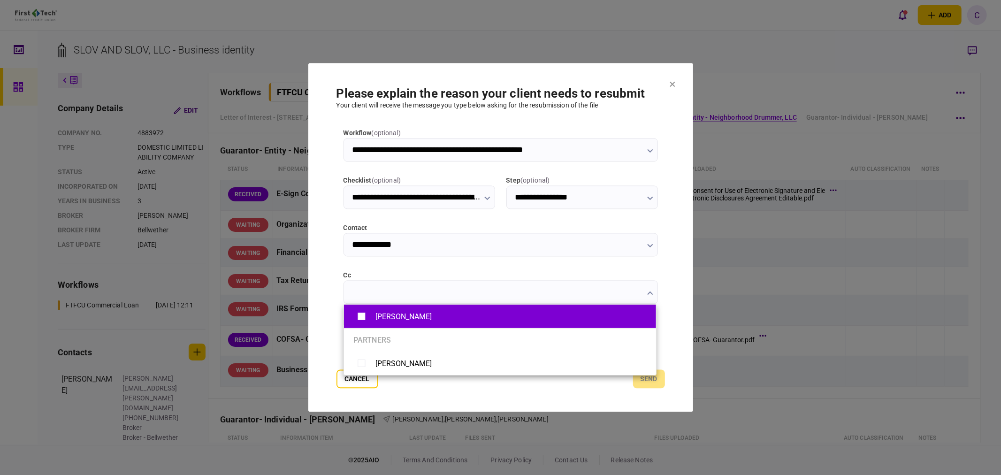
type input "**********"
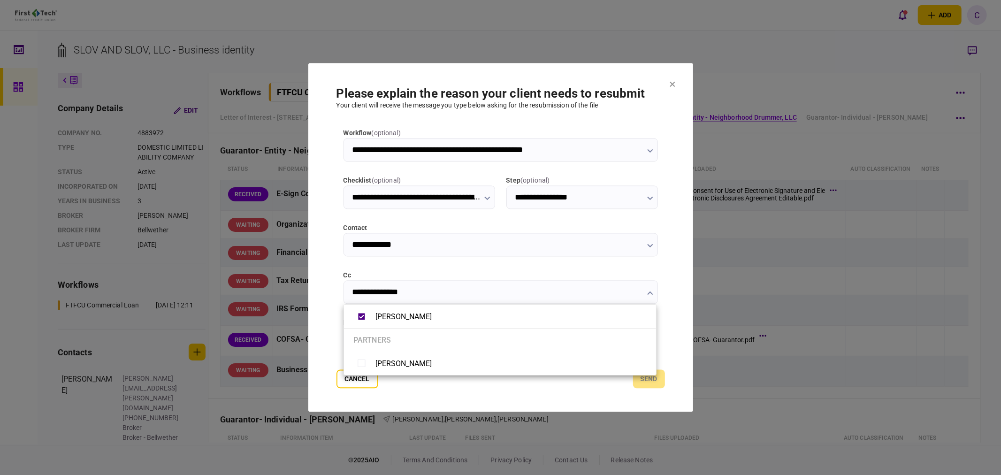
click at [322, 329] on div at bounding box center [500, 237] width 1001 height 475
click at [431, 340] on input "message template" at bounding box center [420, 339] width 152 height 23
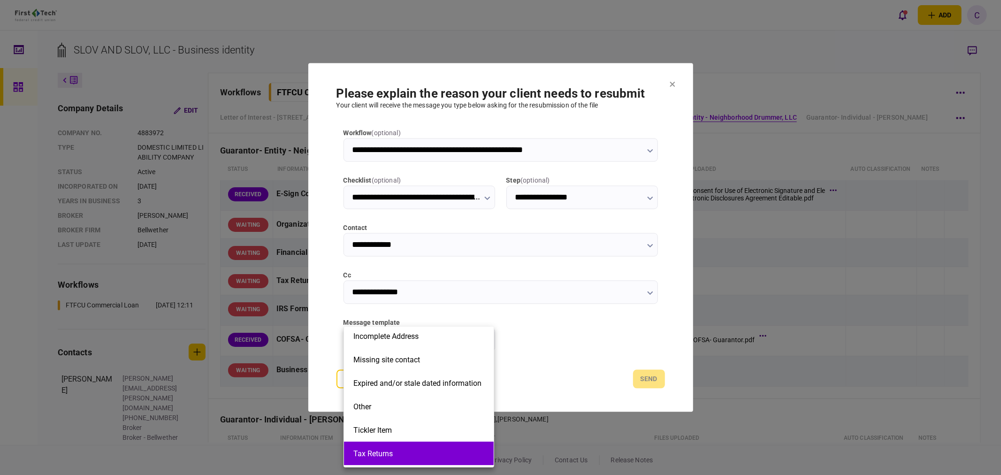
scroll to position [208, 0]
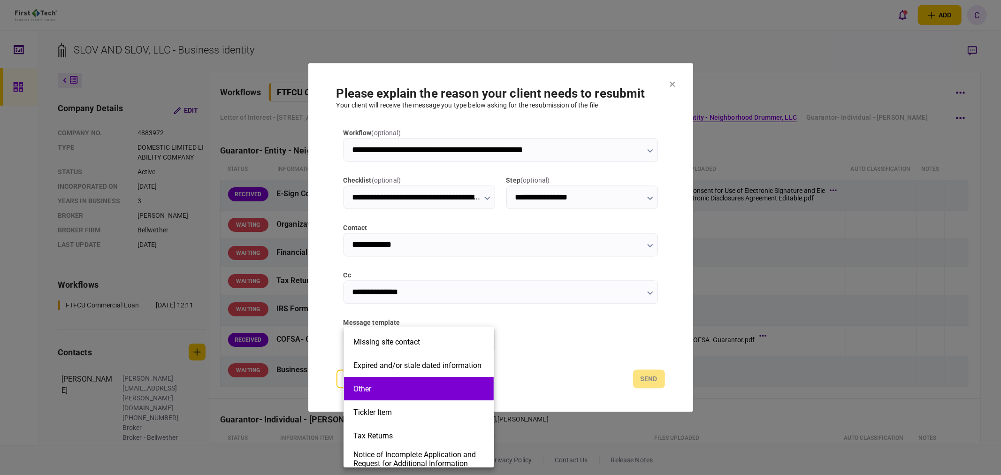
click at [371, 396] on li "Other" at bounding box center [419, 388] width 150 height 23
type input "*****"
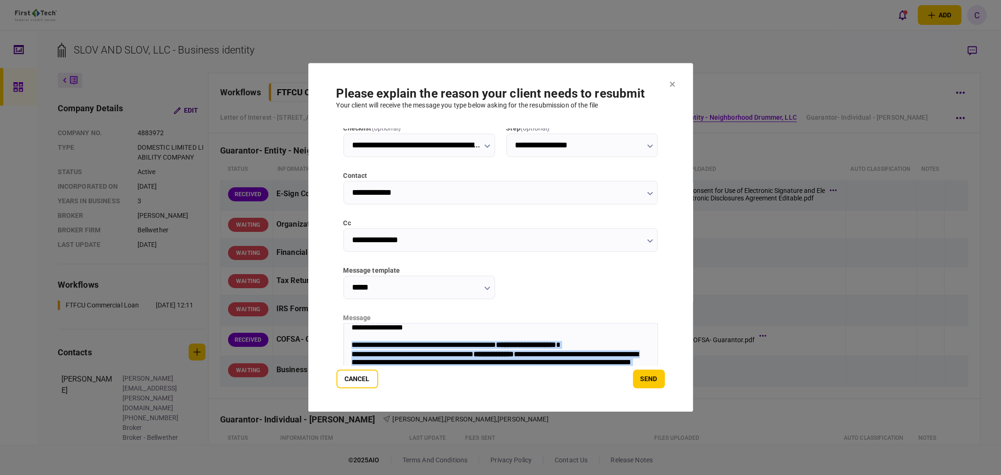
scroll to position [38, 0]
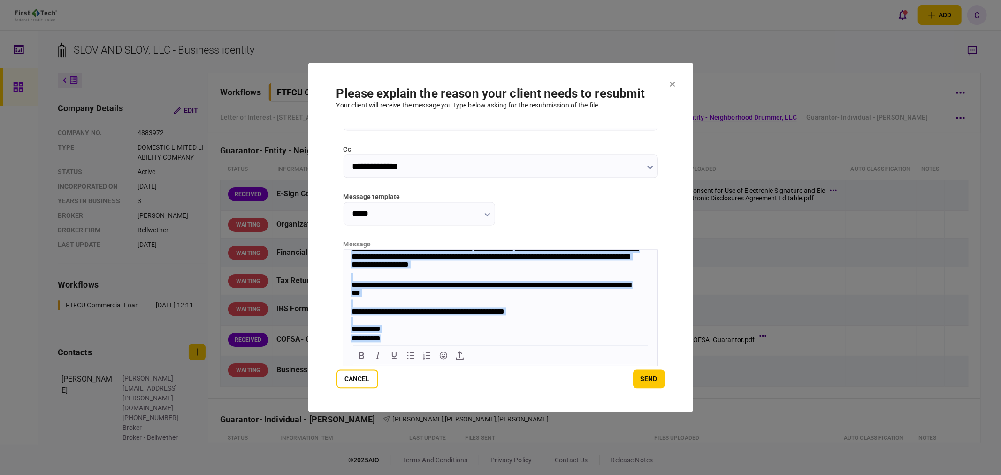
drag, startPoint x: 351, startPoint y: 270, endPoint x: 561, endPoint y: 404, distance: 249.2
click at [561, 344] on html "**********" at bounding box center [501, 281] width 314 height 126
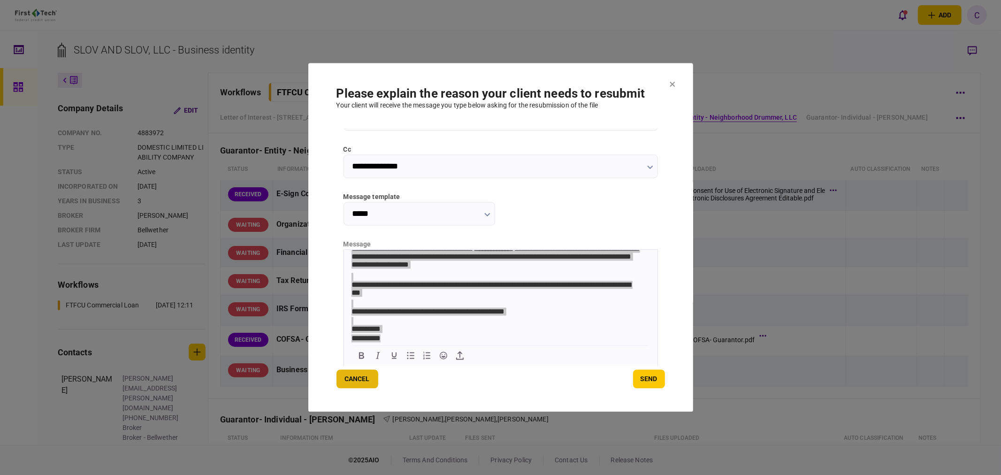
click at [352, 378] on button "Cancel" at bounding box center [358, 379] width 42 height 19
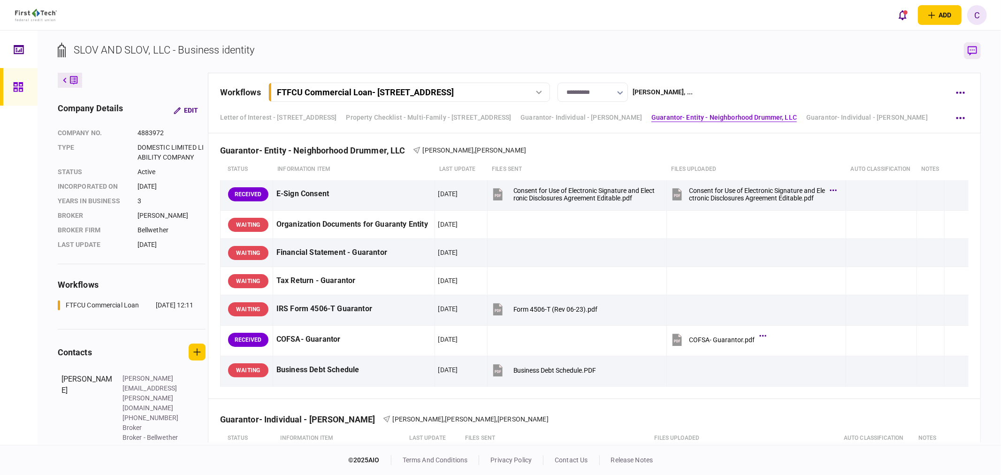
click at [975, 54] on icon "button" at bounding box center [972, 51] width 9 height 10
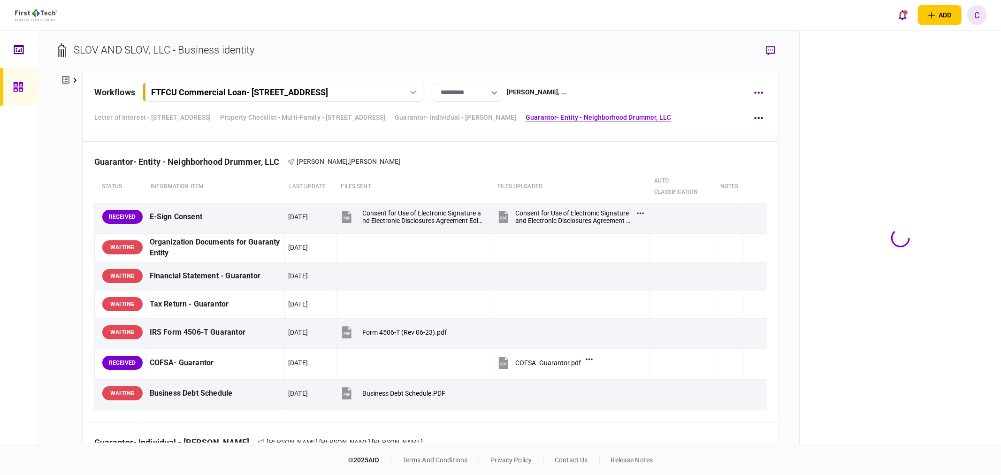
scroll to position [1373, 0]
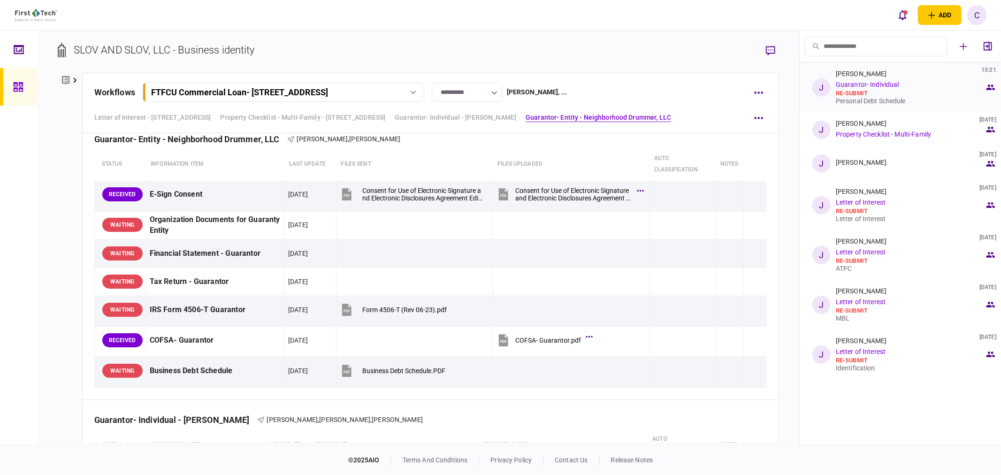
click at [856, 101] on div "Personal Debt Schedule" at bounding box center [910, 101] width 149 height 8
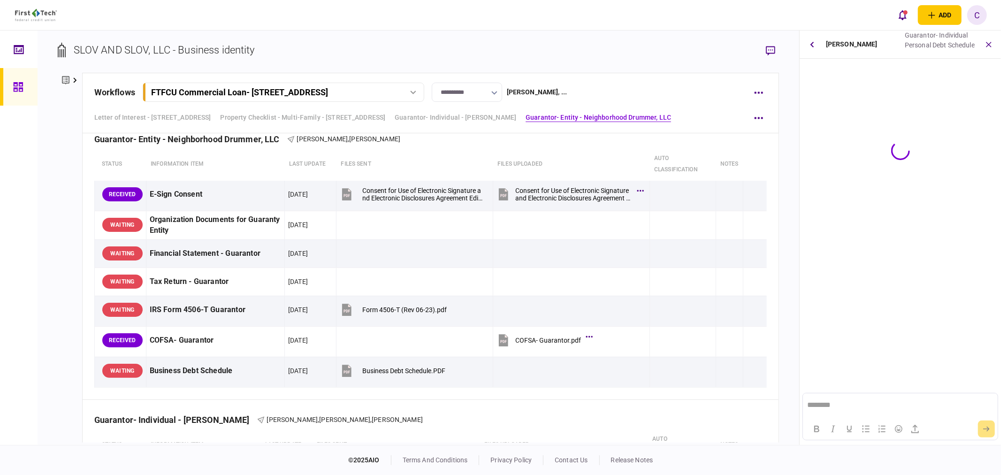
scroll to position [0, 0]
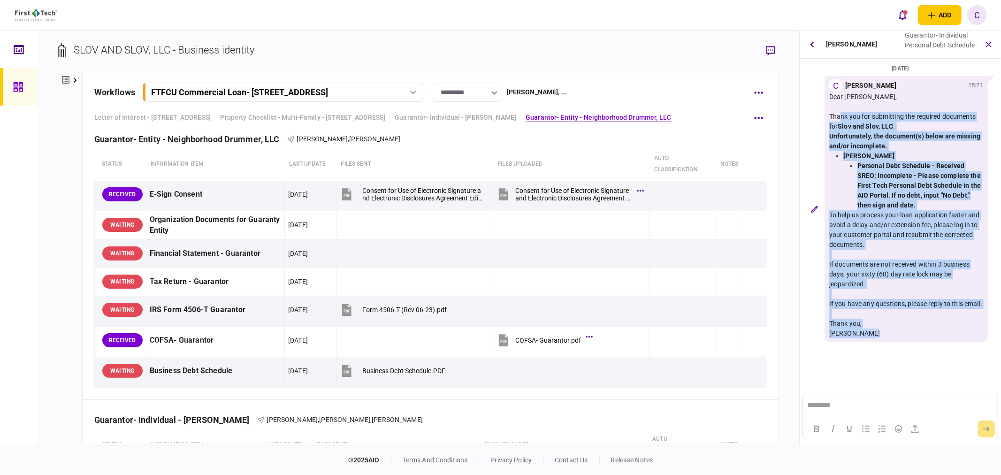
drag, startPoint x: 829, startPoint y: 114, endPoint x: 961, endPoint y: 336, distance: 258.6
click at [966, 338] on div "Dear [PERSON_NAME], Thank you for submitting the required documents for [PERSON…" at bounding box center [906, 215] width 154 height 246
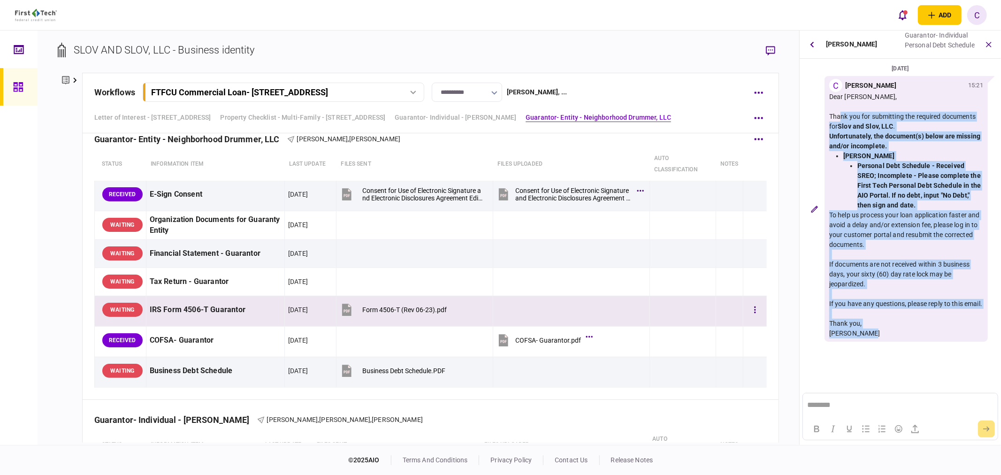
copy div "Thank you for submitting the required documents for Slov and Slov, LLC . Unfort…"
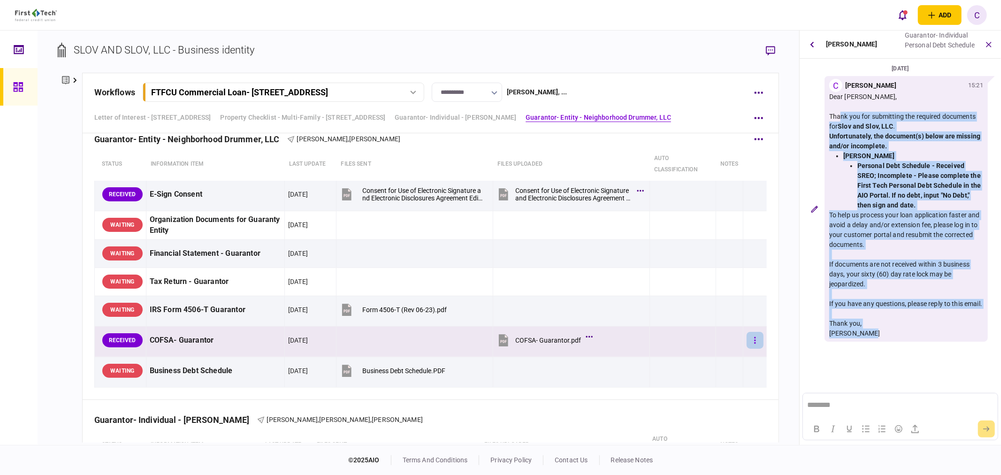
click at [754, 345] on icon "button" at bounding box center [755, 340] width 2 height 9
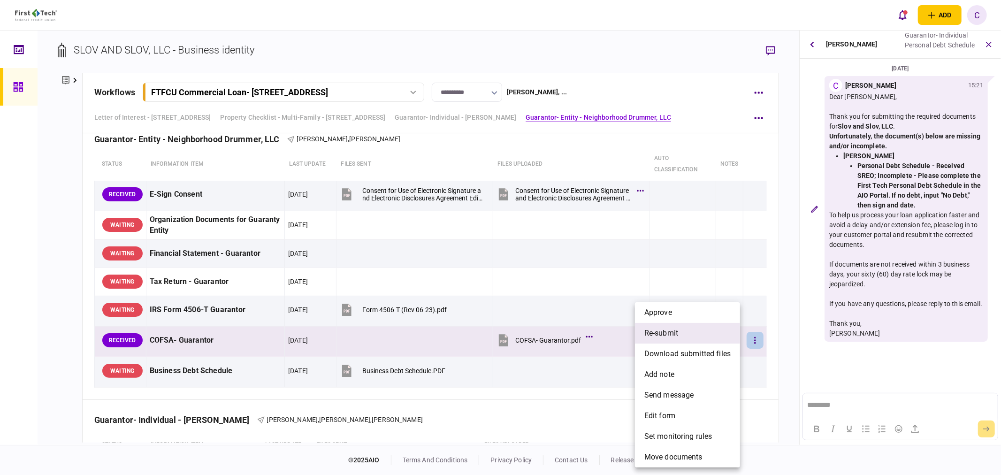
click at [666, 334] on span "re-submit" at bounding box center [661, 333] width 34 height 11
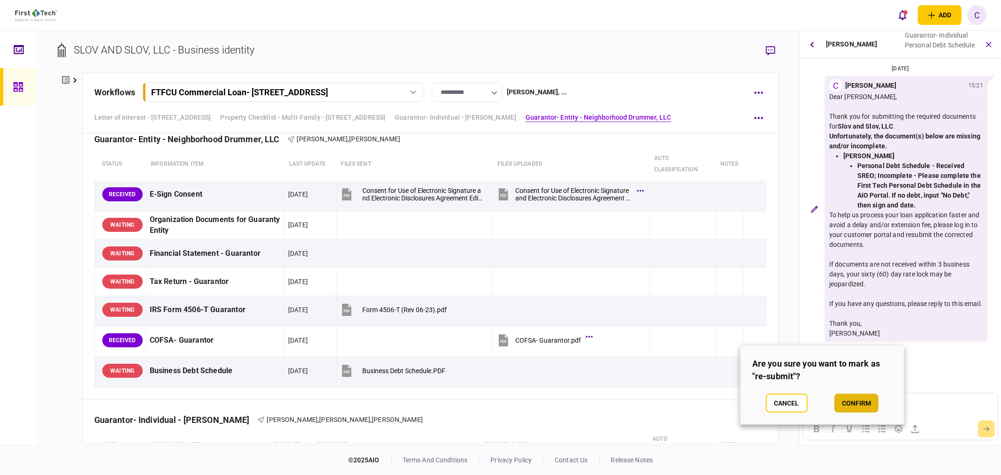
click at [851, 405] on button "confirm" at bounding box center [857, 403] width 44 height 19
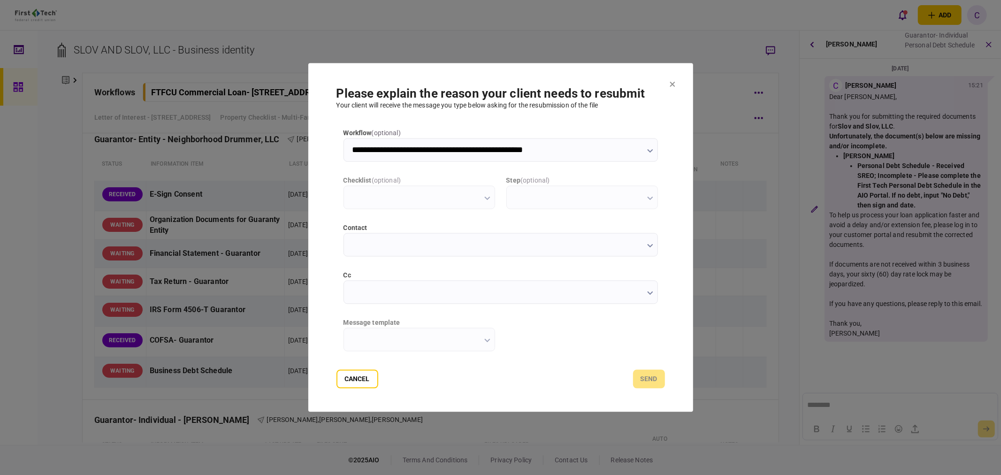
type input "**********"
click at [359, 291] on input "cc" at bounding box center [501, 292] width 314 height 23
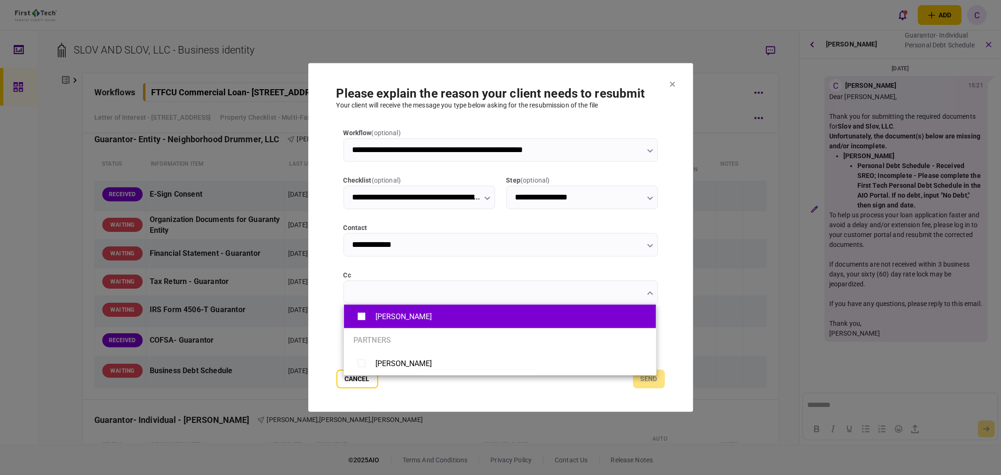
type input "**********"
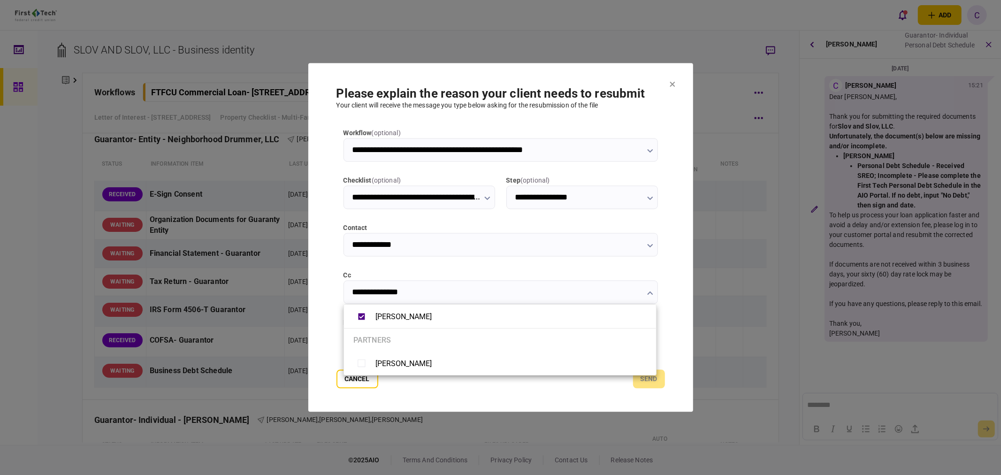
click at [323, 331] on div at bounding box center [500, 237] width 1001 height 475
click at [391, 338] on input "message template" at bounding box center [420, 339] width 152 height 23
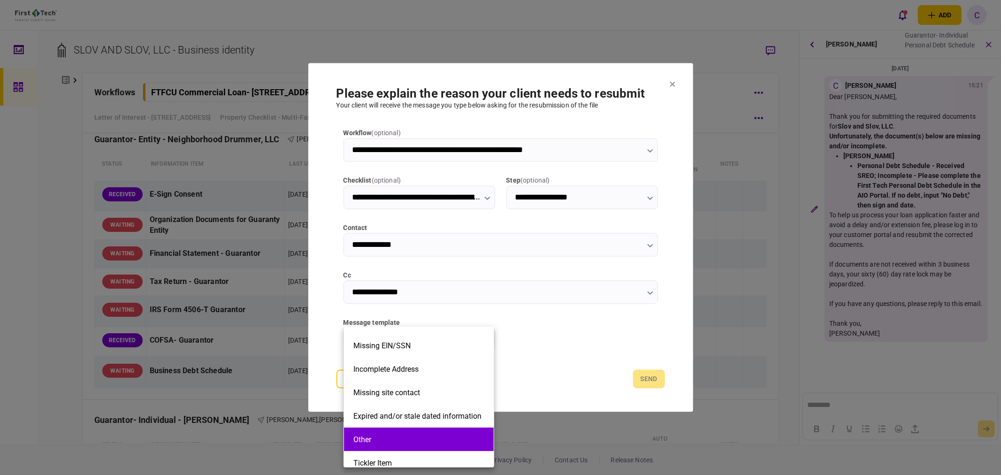
scroll to position [208, 0]
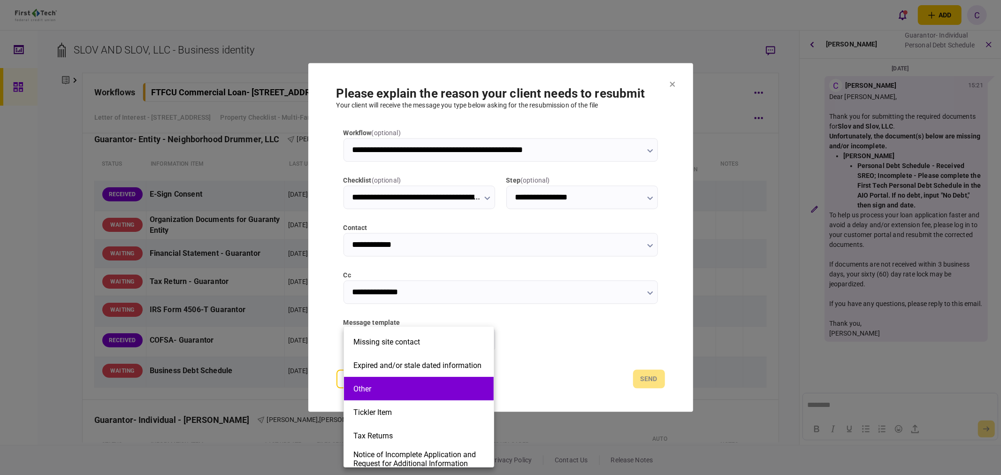
click at [379, 389] on button "Other" at bounding box center [418, 388] width 131 height 9
type input "*****"
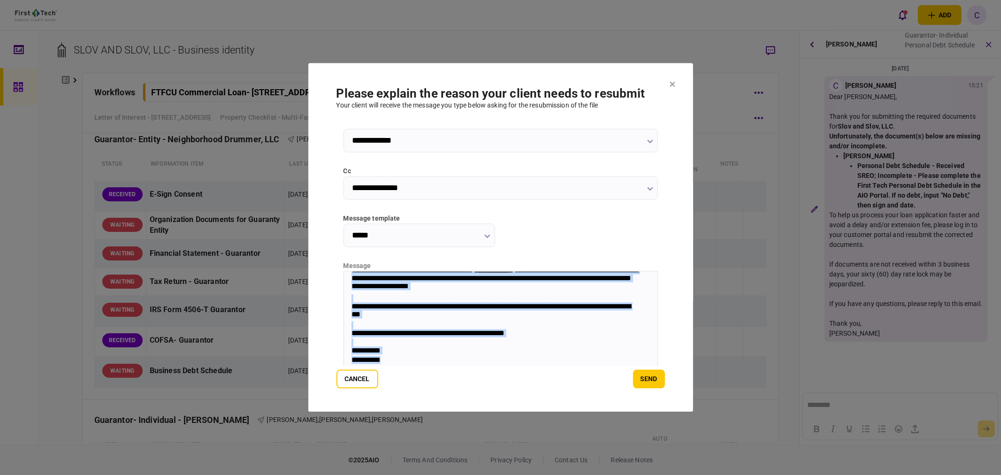
scroll to position [126, 0]
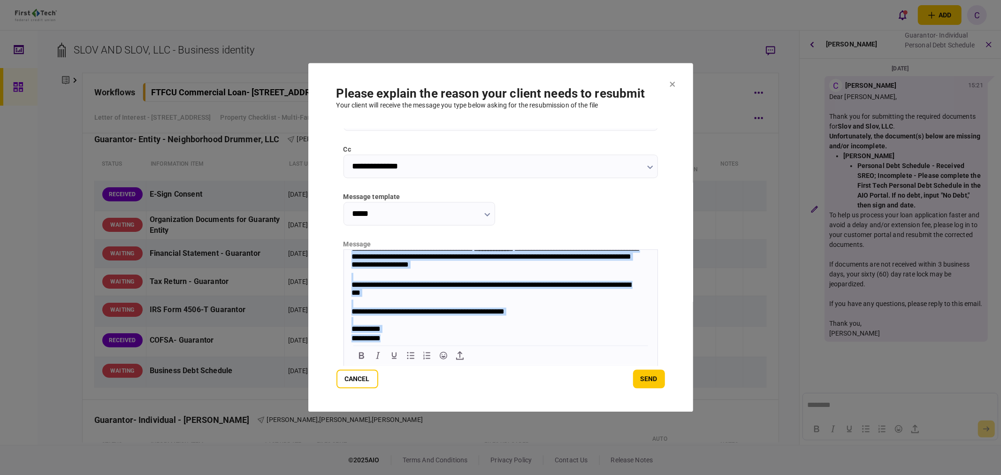
drag, startPoint x: 351, startPoint y: 252, endPoint x: 833, endPoint y: 638, distance: 617.6
click at [488, 344] on html "**********" at bounding box center [501, 281] width 314 height 126
paste body "Rich Text Area. Press ALT-0 for help."
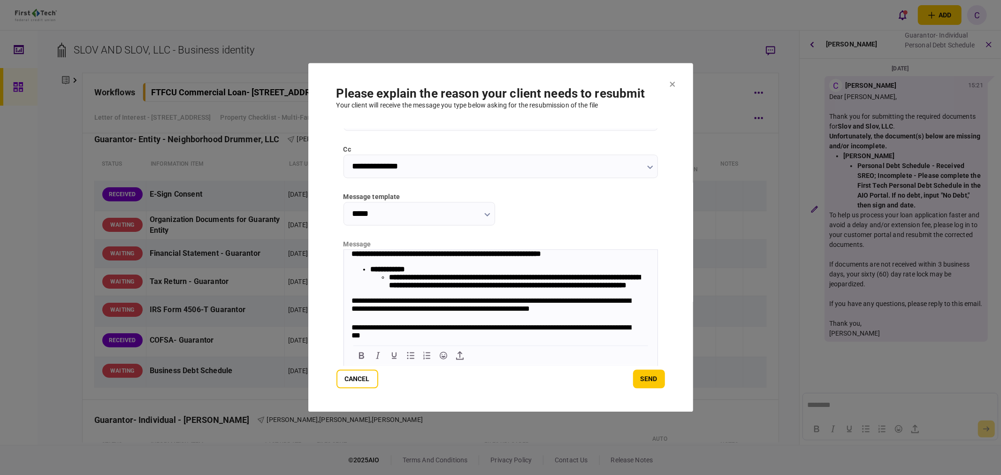
scroll to position [0, 0]
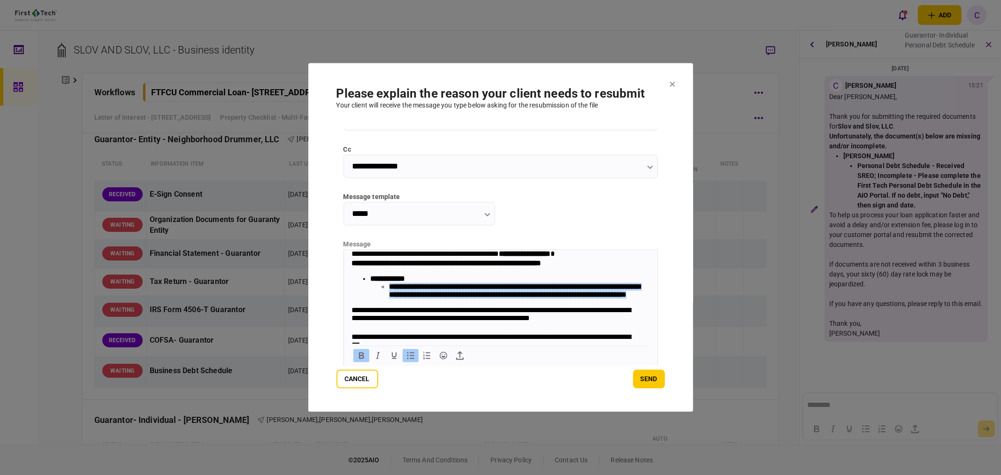
drag, startPoint x: 490, startPoint y: 310, endPoint x: 388, endPoint y: 293, distance: 103.8
click at [389, 293] on li "**********" at bounding box center [519, 291] width 261 height 16
drag, startPoint x: 422, startPoint y: 281, endPoint x: 416, endPoint y: 282, distance: 5.7
click at [416, 282] on li "**********" at bounding box center [510, 287] width 280 height 24
drag, startPoint x: 493, startPoint y: 310, endPoint x: 390, endPoint y: 293, distance: 104.6
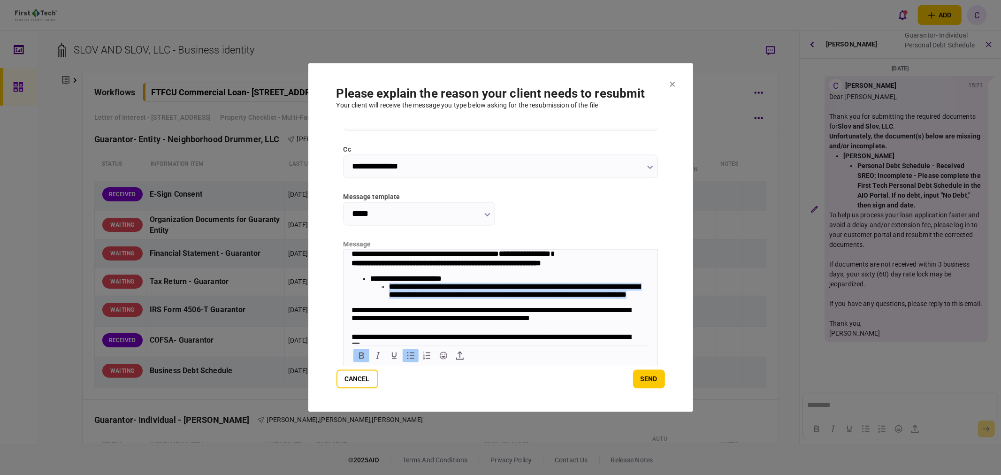
click at [390, 293] on li "**********" at bounding box center [519, 291] width 261 height 16
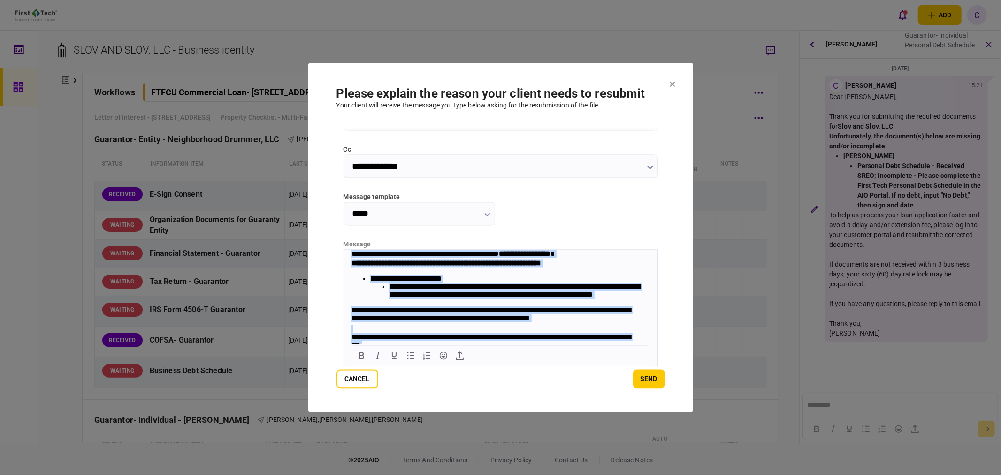
drag, startPoint x: 395, startPoint y: 337, endPoint x: 310, endPoint y: 209, distance: 153.7
click at [344, 250] on html "**********" at bounding box center [501, 323] width 314 height 146
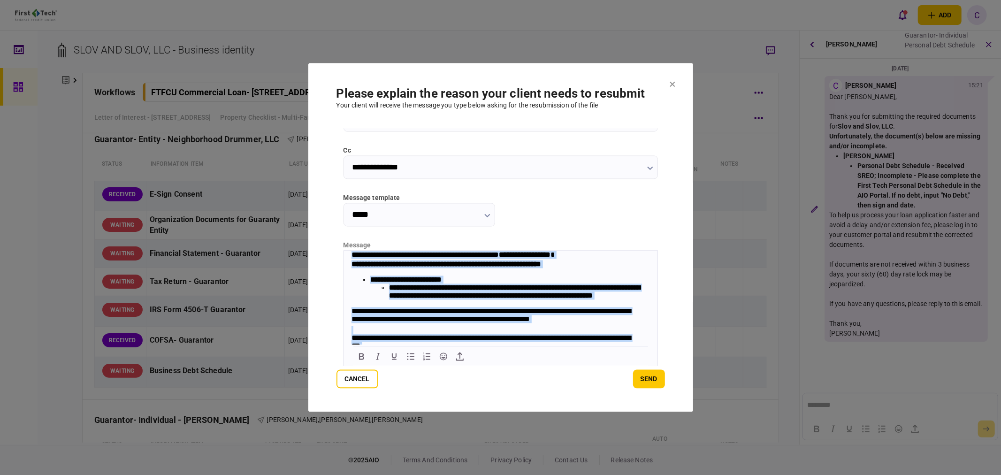
scroll to position [126, 0]
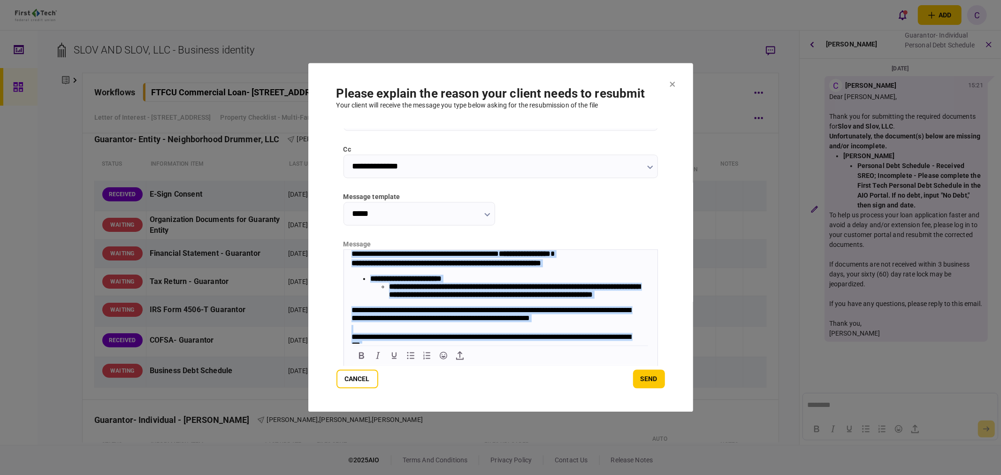
click at [352, 255] on div "**********" at bounding box center [495, 254] width 289 height 9
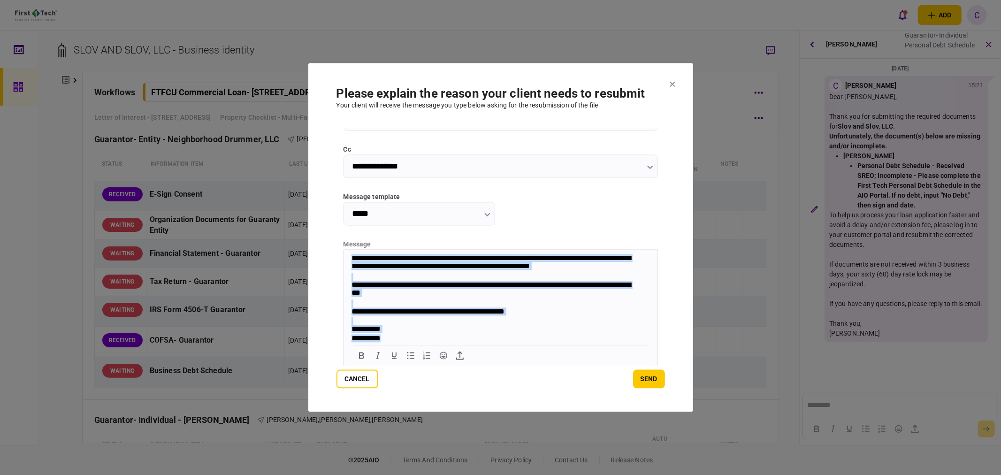
drag, startPoint x: 352, startPoint y: 254, endPoint x: 924, endPoint y: 649, distance: 695.1
click at [580, 344] on html "**********" at bounding box center [501, 261] width 314 height 163
copy body "**********"
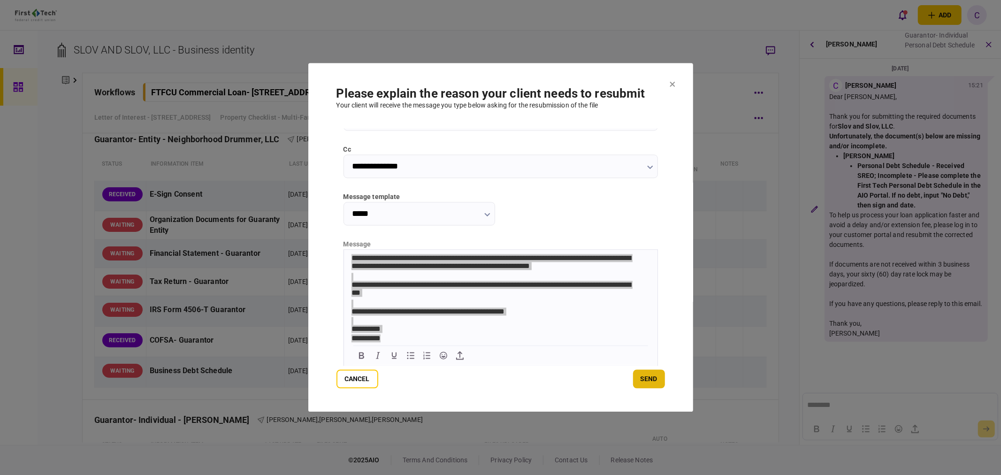
click at [651, 382] on button "send" at bounding box center [649, 379] width 32 height 19
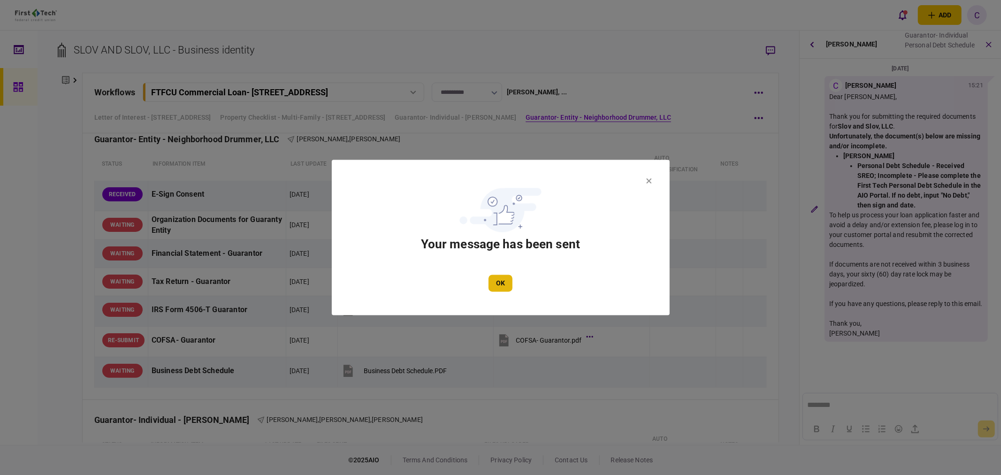
click at [499, 284] on button "OK" at bounding box center [501, 283] width 24 height 17
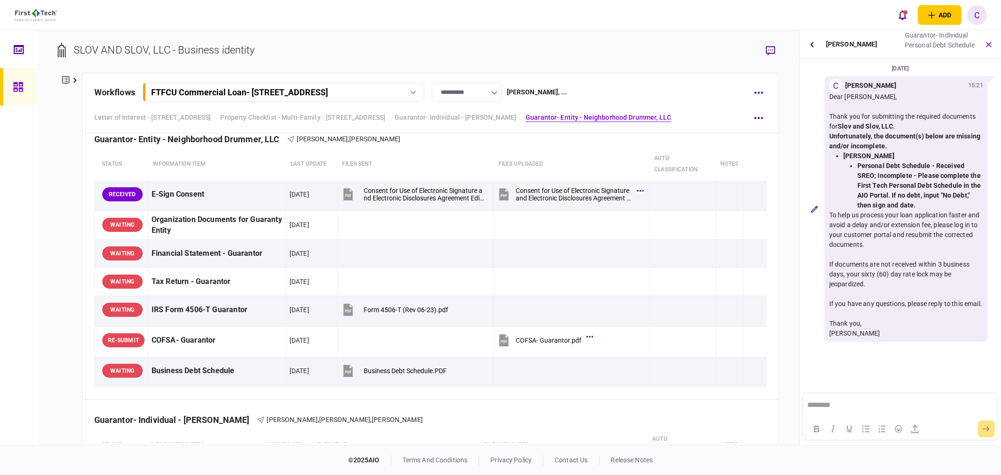
click at [76, 78] on icon at bounding box center [75, 80] width 4 height 6
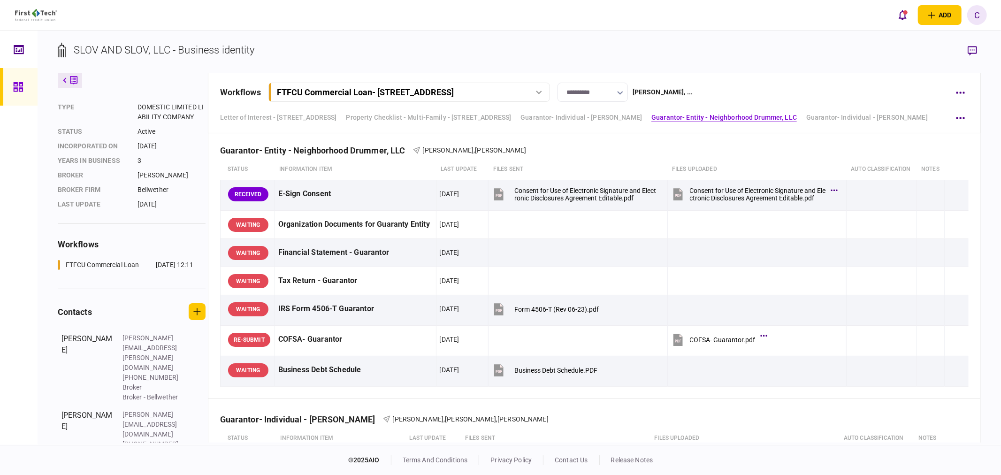
scroll to position [104, 0]
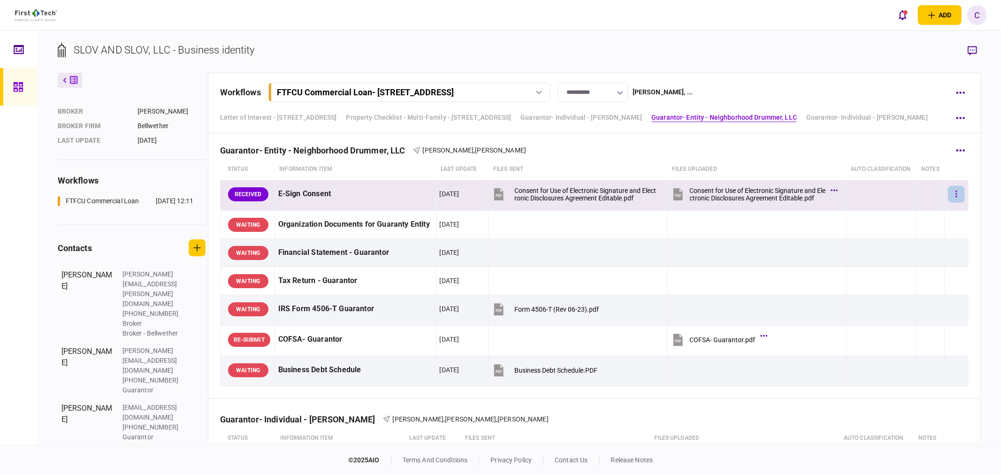
click at [952, 193] on button "button" at bounding box center [956, 194] width 17 height 17
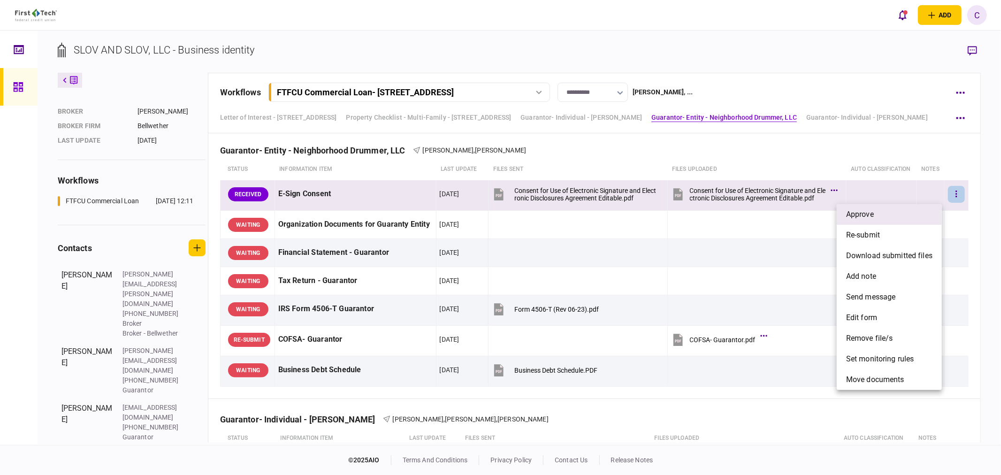
click at [872, 210] on span "approve" at bounding box center [860, 214] width 28 height 11
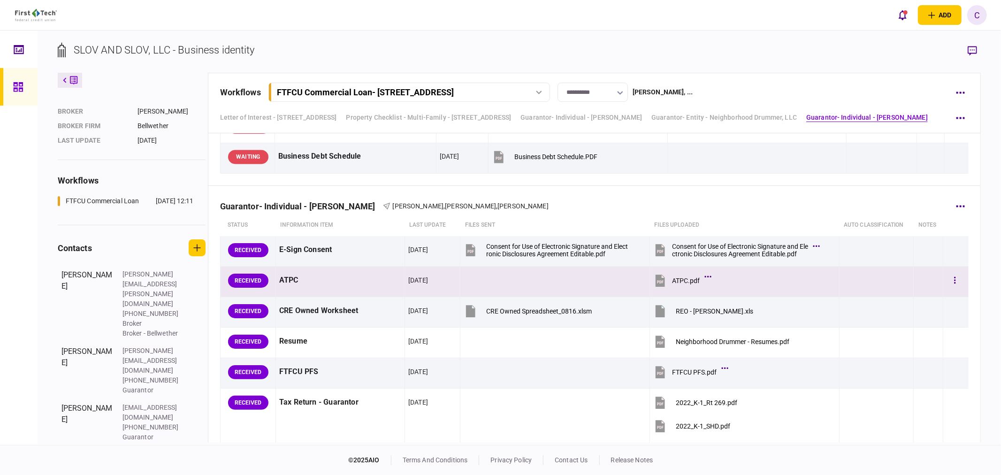
scroll to position [1559, 0]
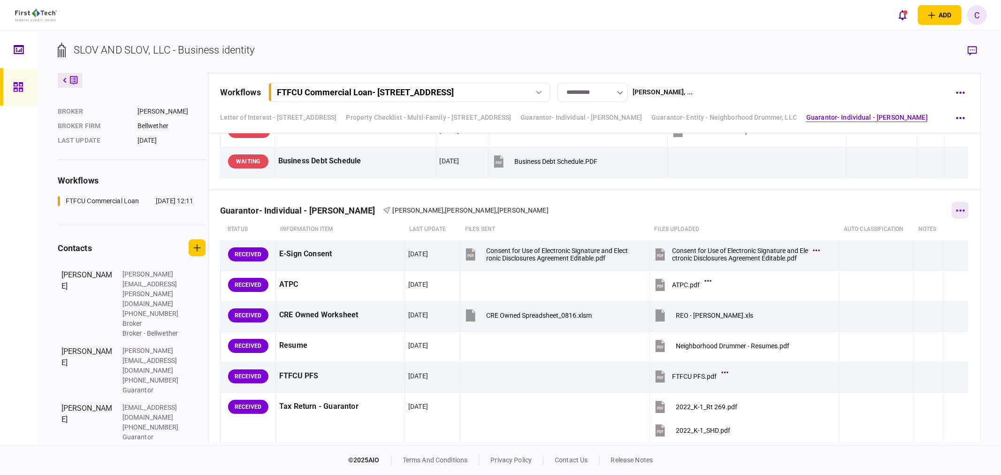
click at [961, 210] on button "button" at bounding box center [960, 210] width 17 height 17
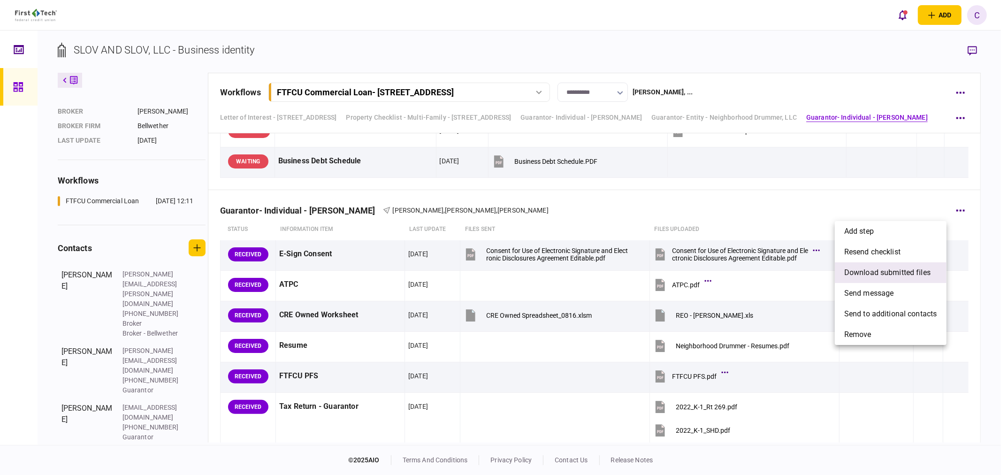
click at [880, 276] on span "download submitted files" at bounding box center [887, 272] width 86 height 11
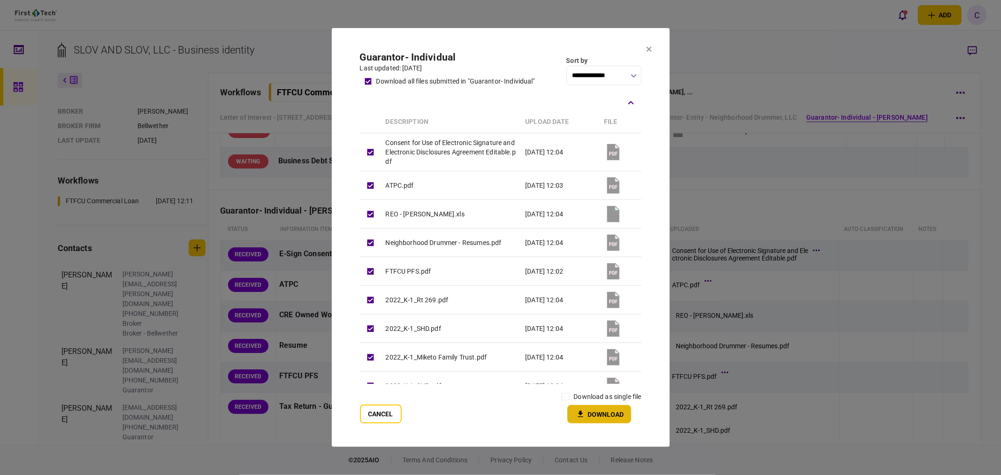
click at [591, 416] on button "Download" at bounding box center [599, 414] width 64 height 18
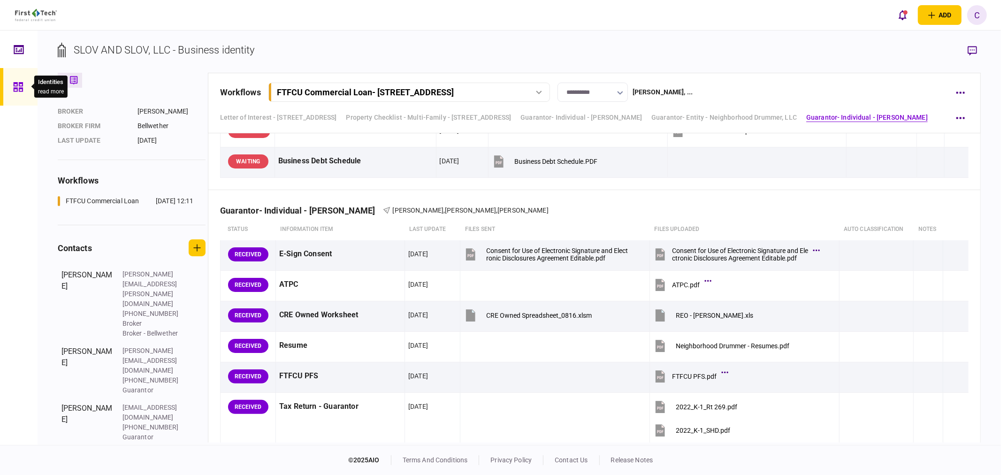
click at [21, 90] on icon at bounding box center [18, 87] width 10 height 11
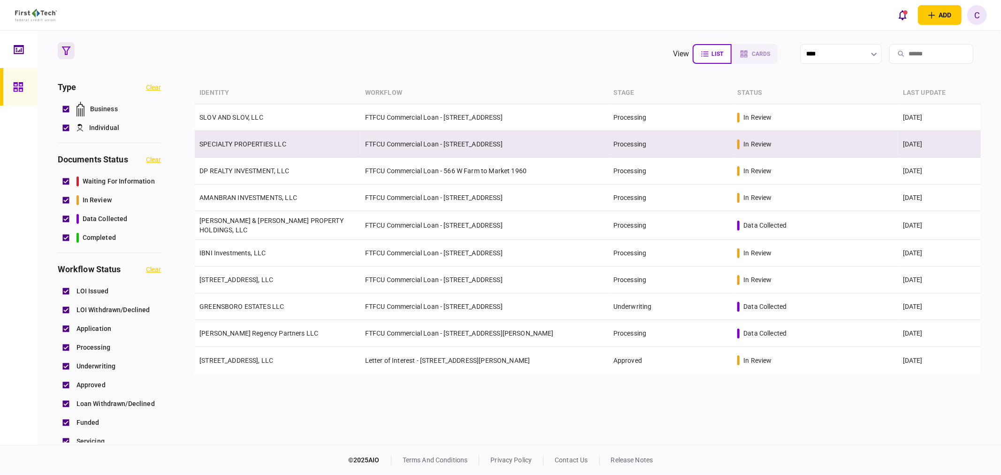
click at [257, 143] on link "SPECIALTY PROPERTIES LLC" at bounding box center [242, 144] width 87 height 8
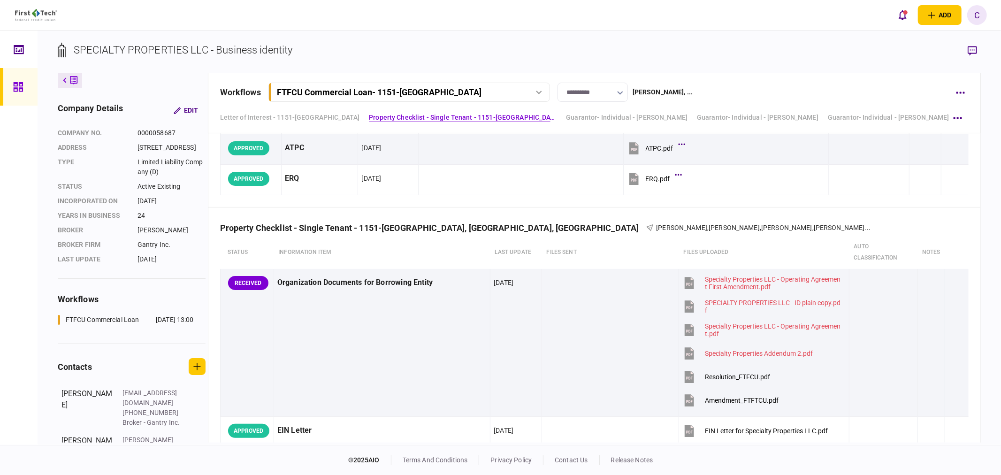
scroll to position [521, 0]
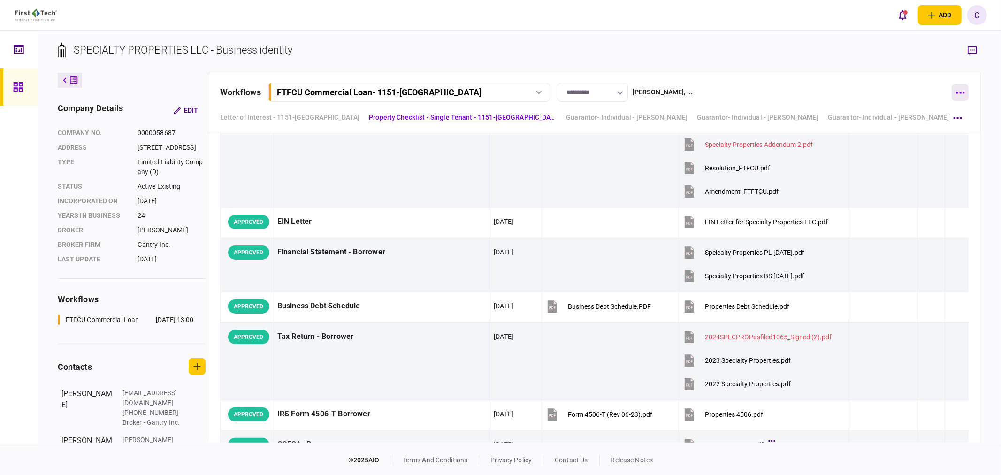
click at [959, 91] on button "button" at bounding box center [960, 92] width 17 height 17
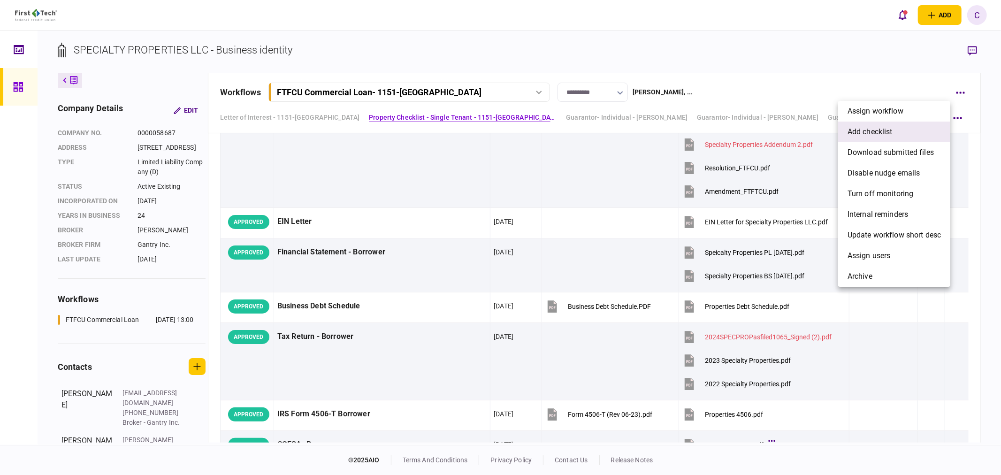
click at [861, 132] on span "add checklist" at bounding box center [870, 131] width 45 height 11
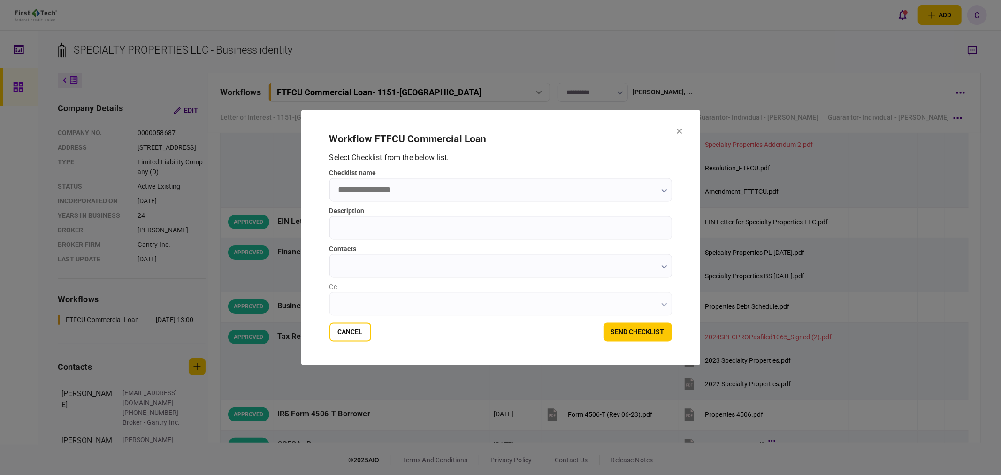
click at [457, 200] on input "checklist name" at bounding box center [500, 189] width 343 height 23
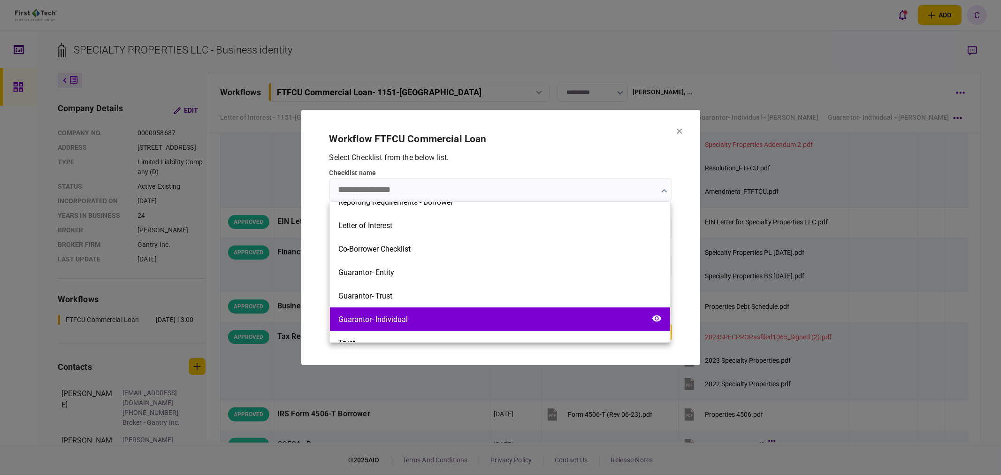
scroll to position [260, 0]
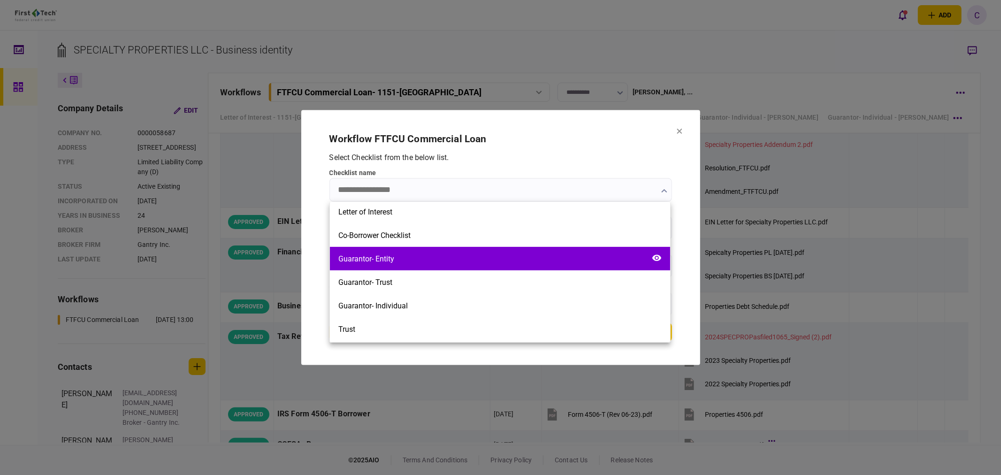
click at [404, 261] on div "Guarantor- Entity" at bounding box center [500, 258] width 340 height 23
type input "**********"
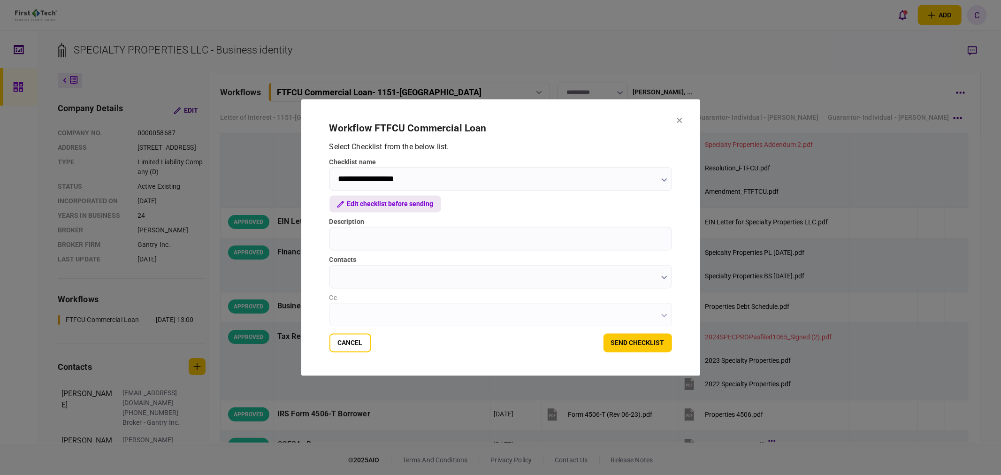
click at [385, 204] on button "Edit checklist before sending" at bounding box center [385, 204] width 112 height 17
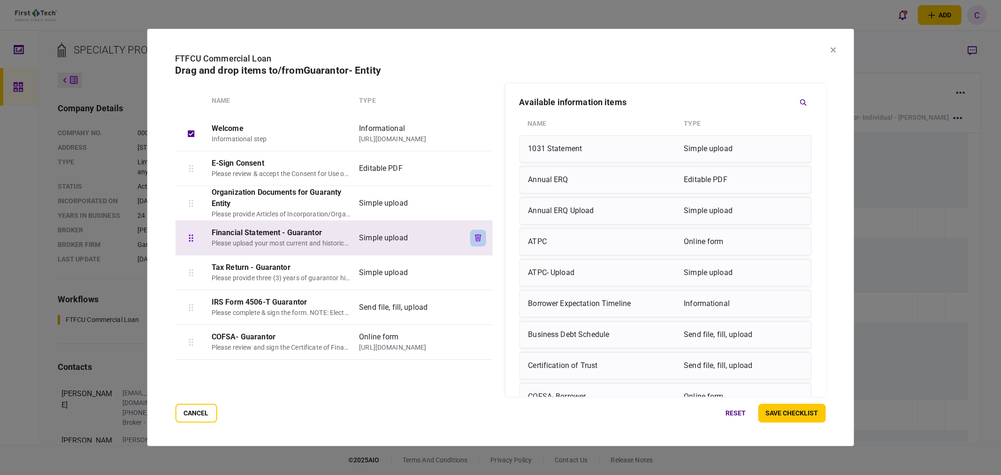
click at [480, 237] on icon "button" at bounding box center [478, 237] width 7 height 7
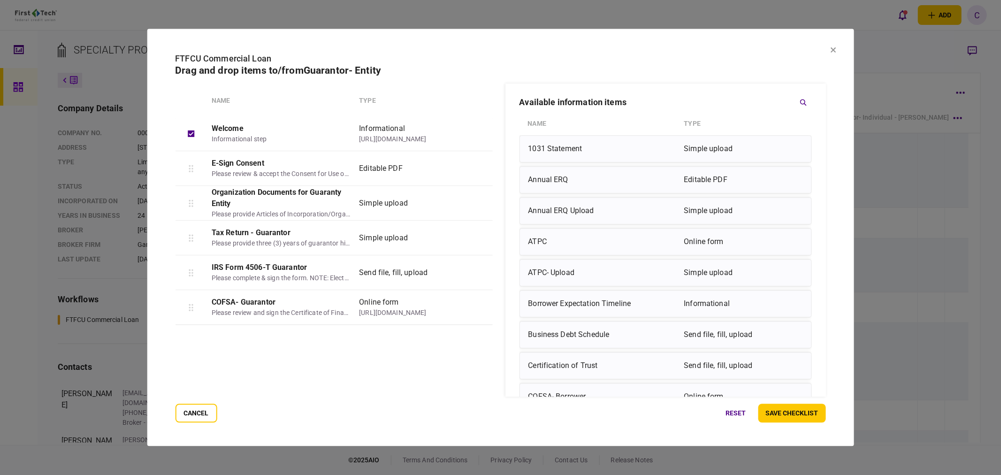
click at [480, 237] on icon "button" at bounding box center [478, 237] width 7 height 7
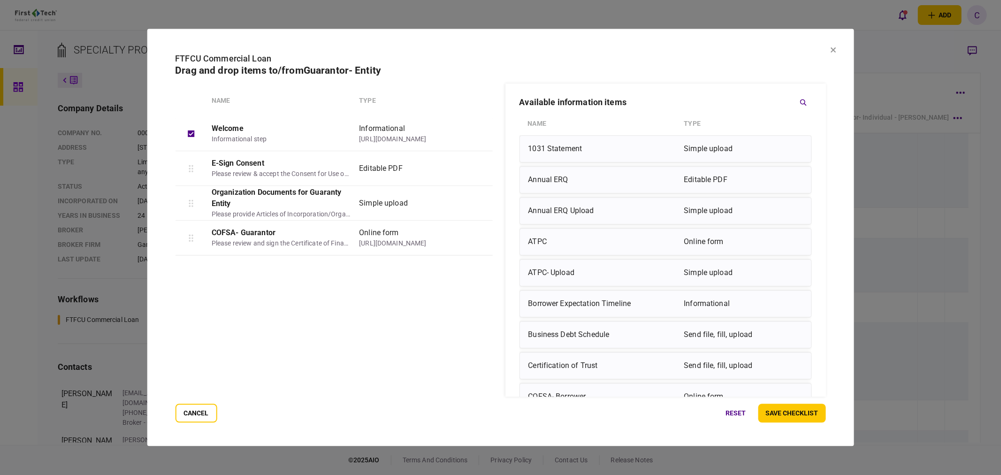
click at [480, 237] on icon "button" at bounding box center [478, 237] width 7 height 7
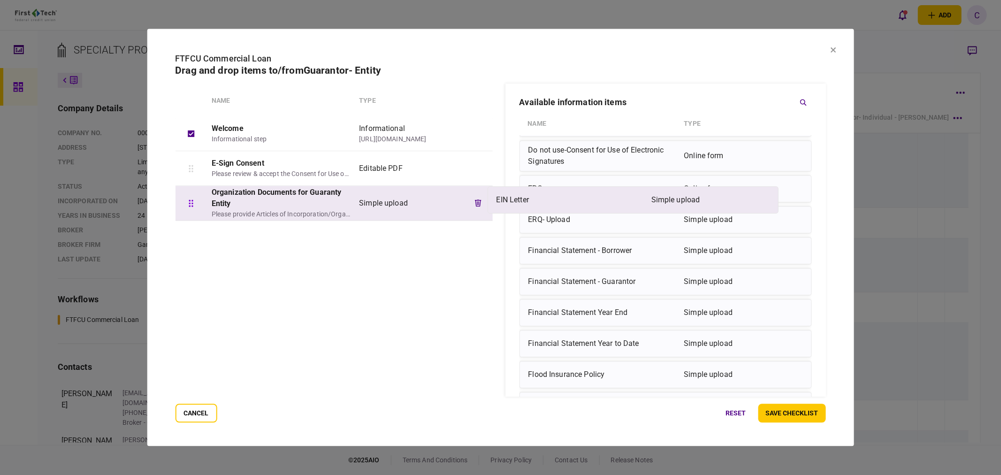
scroll to position [521, 0]
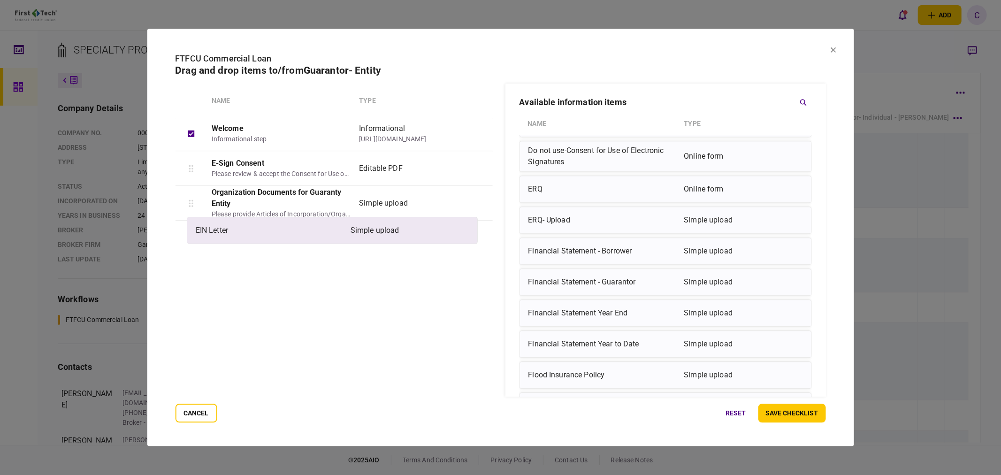
drag, startPoint x: 555, startPoint y: 192, endPoint x: 219, endPoint y: 232, distance: 338.4
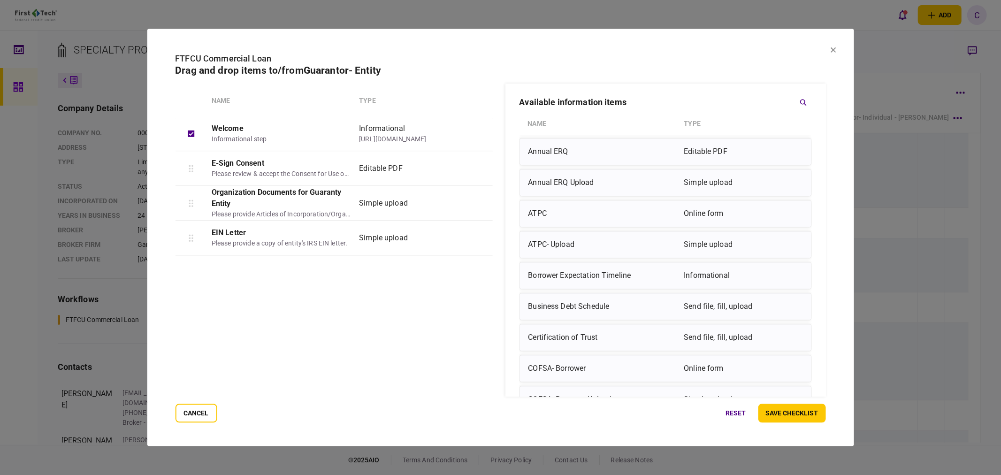
scroll to position [52, 0]
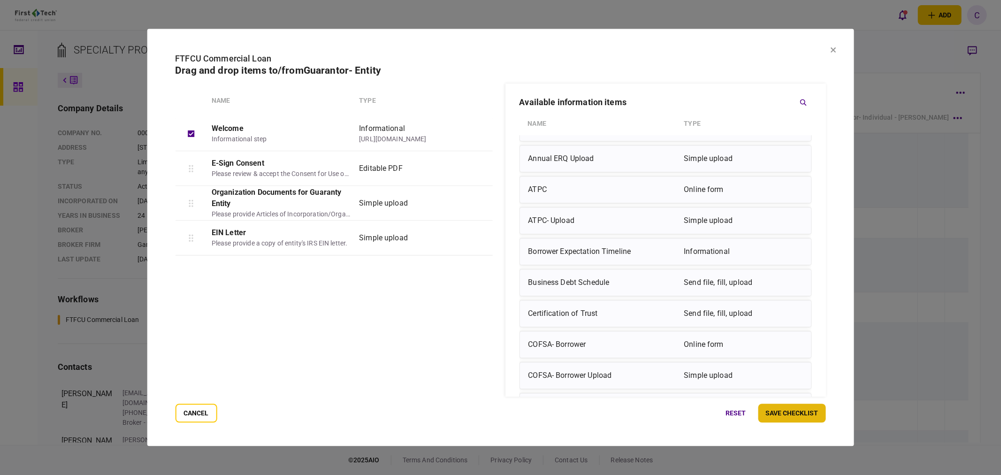
click at [794, 413] on button "save checklist" at bounding box center [792, 413] width 68 height 19
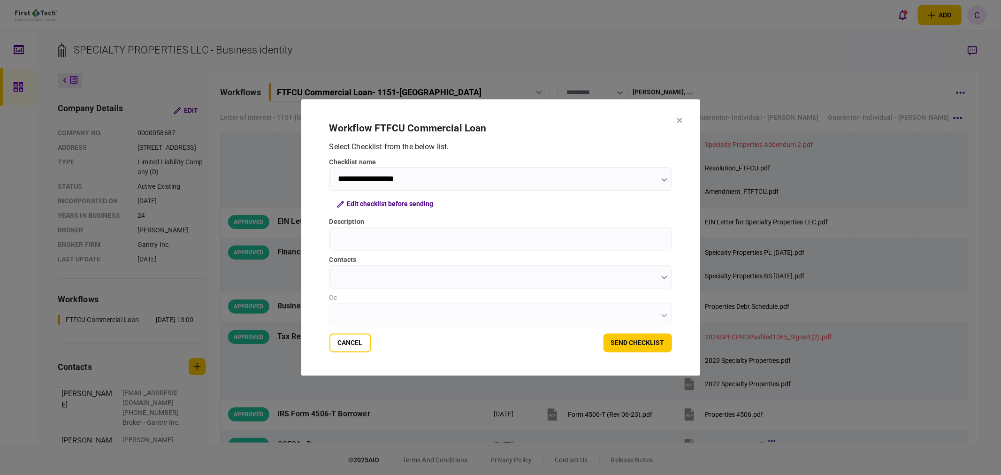
click at [349, 238] on input "Description" at bounding box center [500, 238] width 343 height 23
type input "**********"
click at [661, 279] on icon "button" at bounding box center [664, 278] width 6 height 4
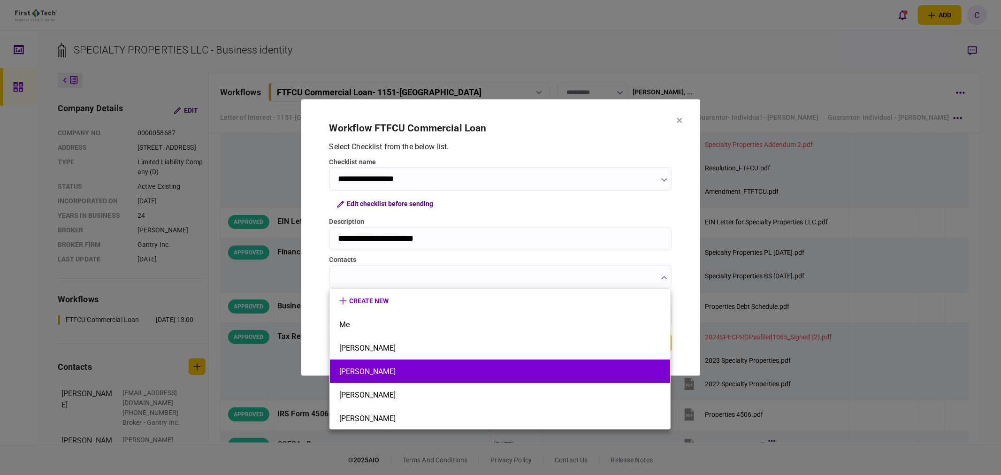
click at [375, 369] on button "[PERSON_NAME]" at bounding box center [500, 371] width 322 height 9
type input "**********"
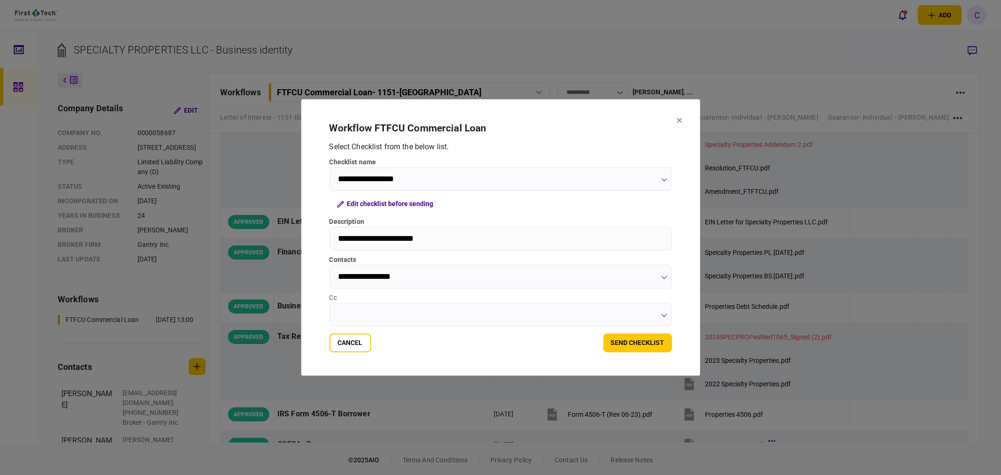
click at [351, 312] on input "Cc" at bounding box center [500, 314] width 343 height 23
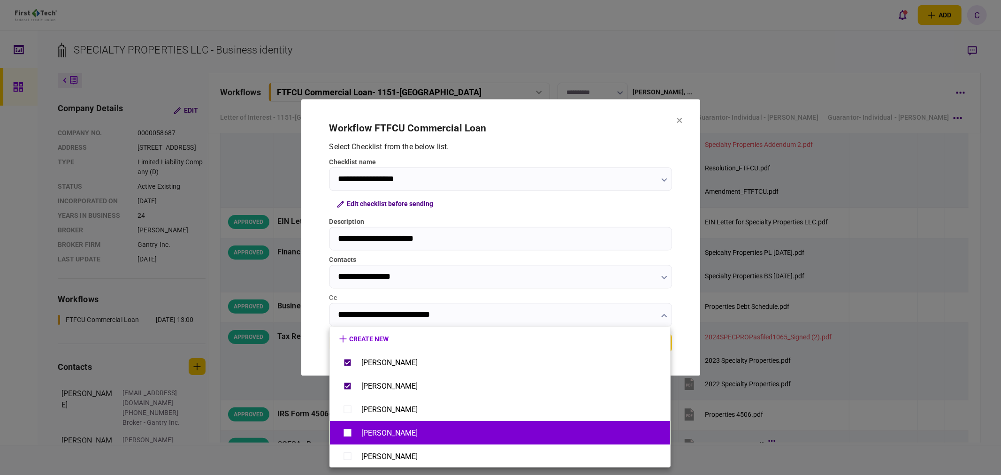
type input "**********"
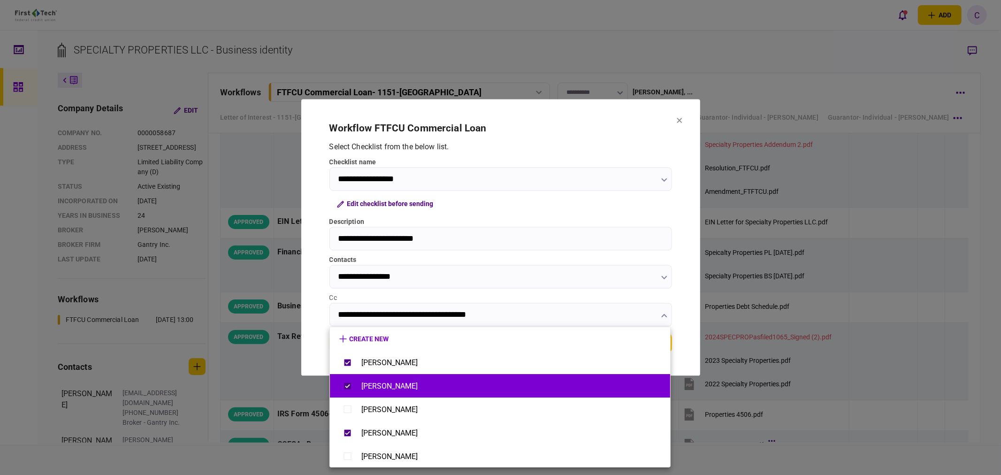
scroll to position [1, 0]
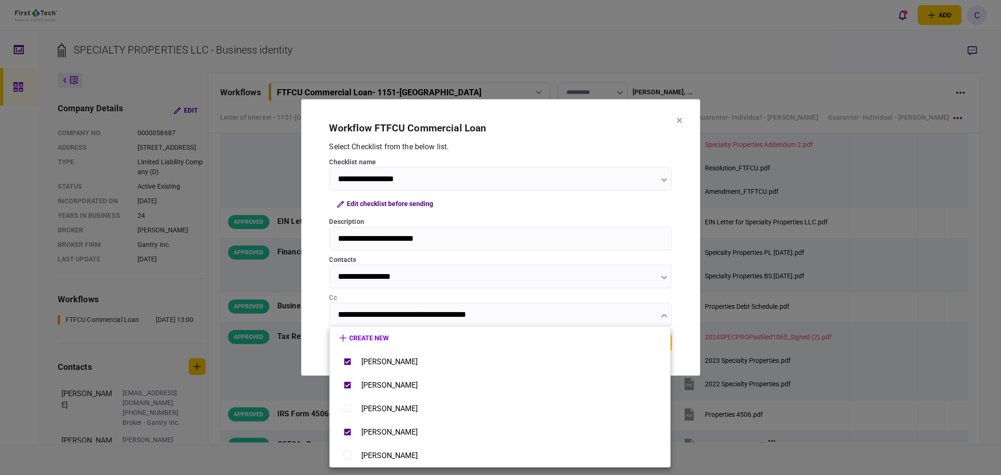
click at [318, 311] on div at bounding box center [500, 237] width 1001 height 475
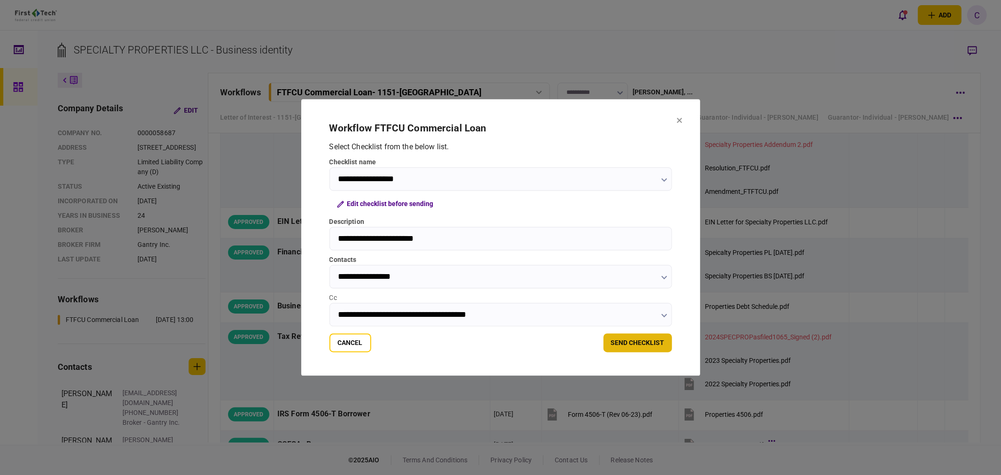
click at [651, 344] on button "send checklist" at bounding box center [638, 343] width 69 height 19
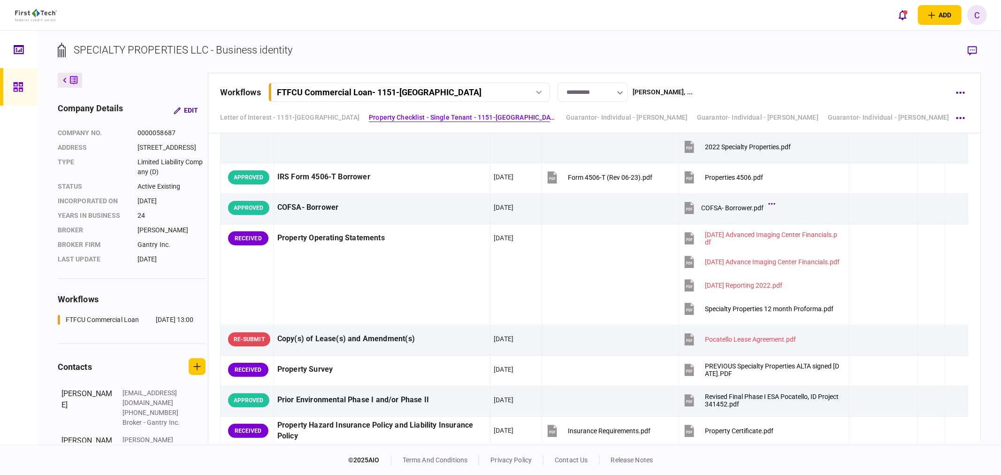
scroll to position [782, 0]
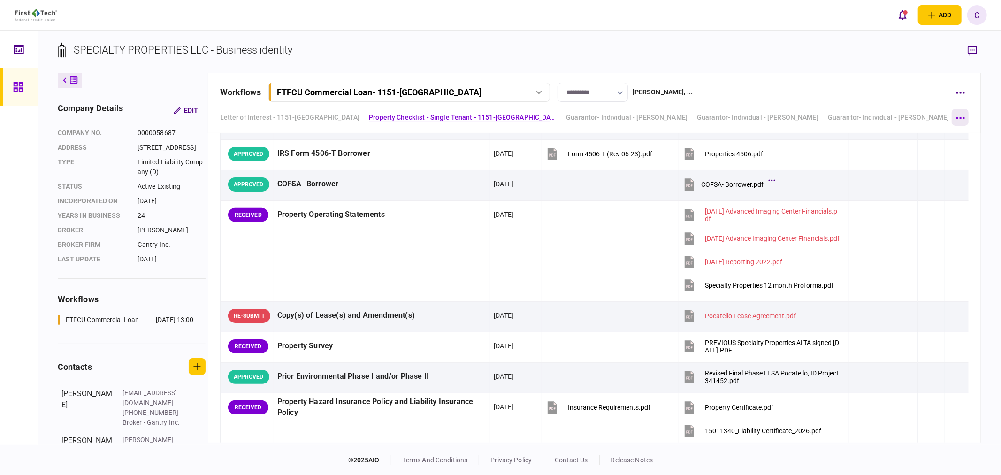
click at [959, 119] on button "button" at bounding box center [960, 117] width 17 height 17
click at [862, 116] on div at bounding box center [500, 237] width 1001 height 475
click at [861, 115] on link "Guarantor- Individual - [PERSON_NAME]" at bounding box center [889, 118] width 122 height 10
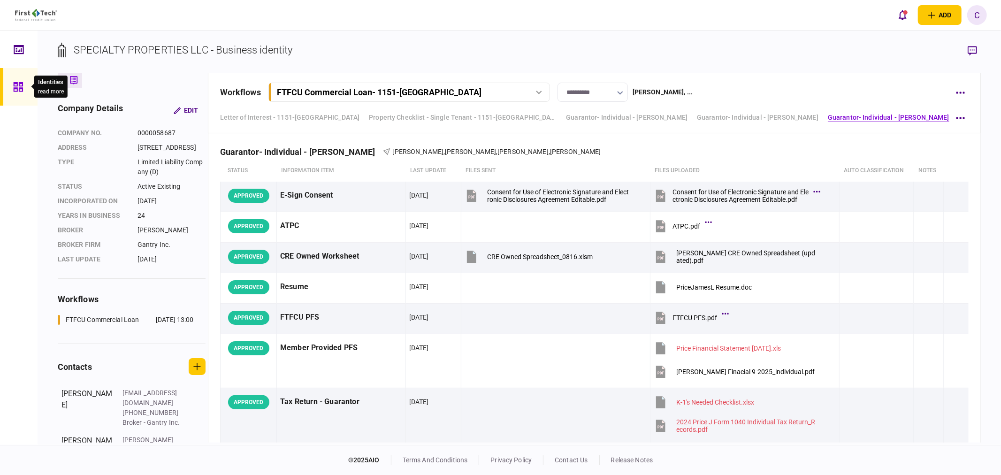
click at [21, 92] on div at bounding box center [20, 87] width 15 height 38
